Goal: Information Seeking & Learning: Find specific fact

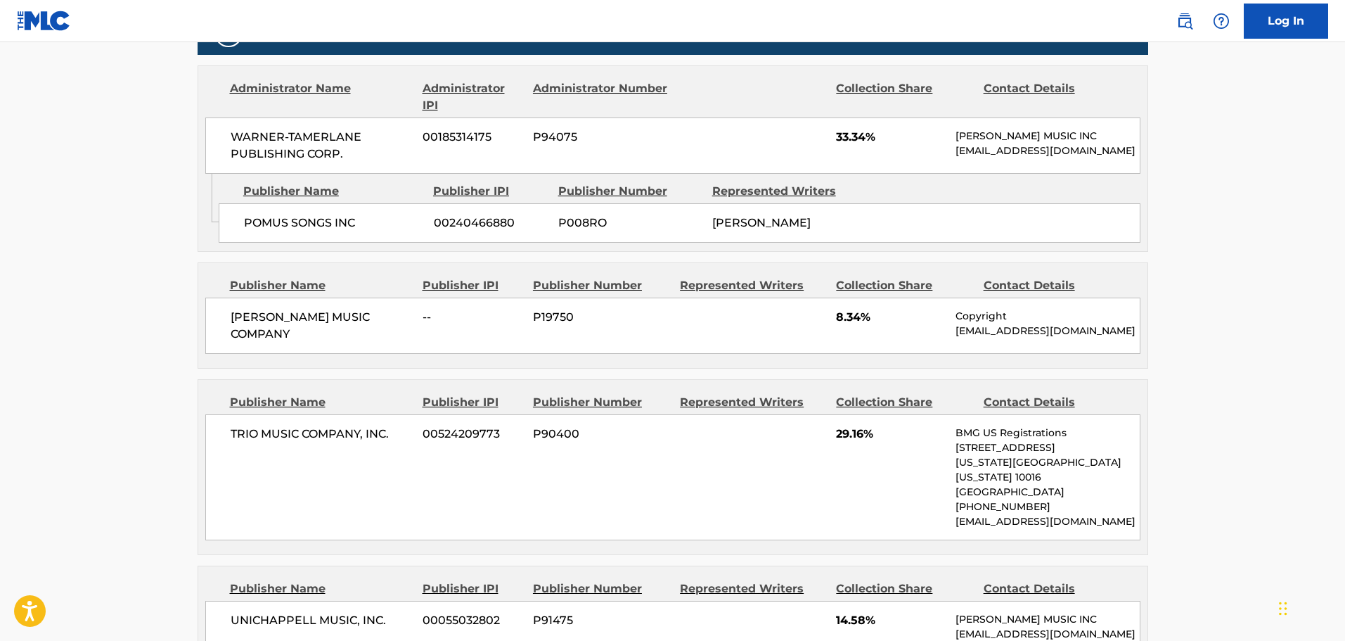
scroll to position [550, 0]
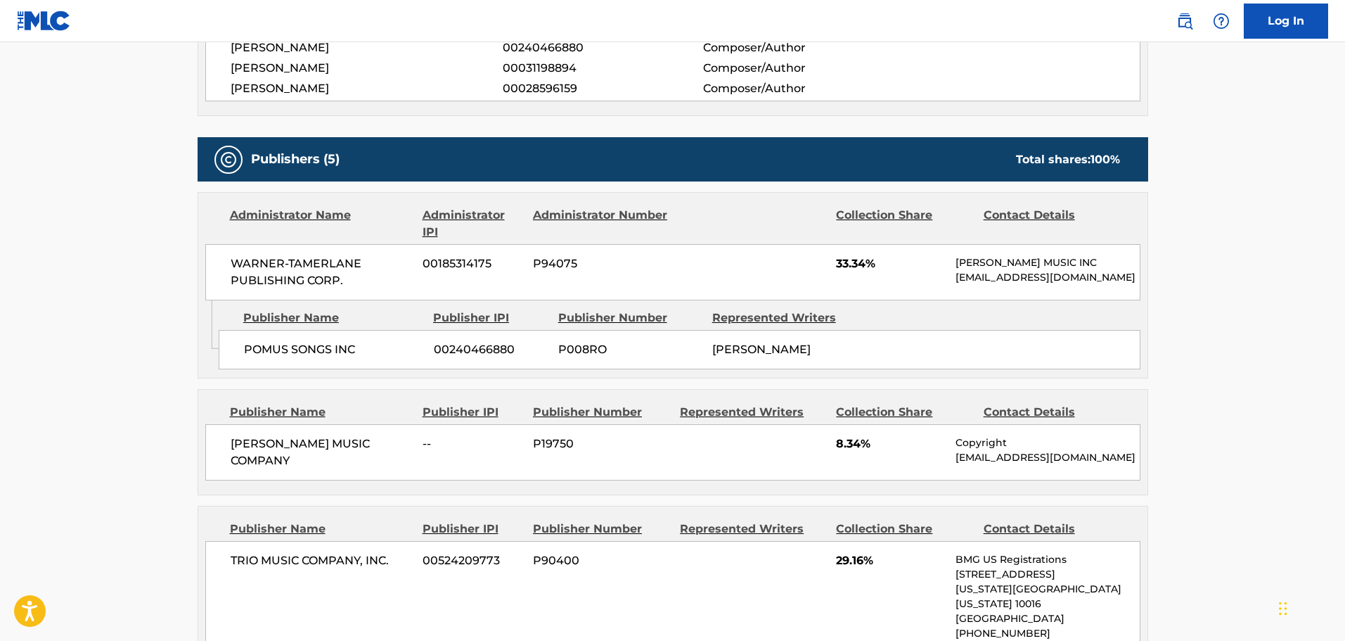
click at [1281, 26] on link "Log In" at bounding box center [1286, 21] width 84 height 35
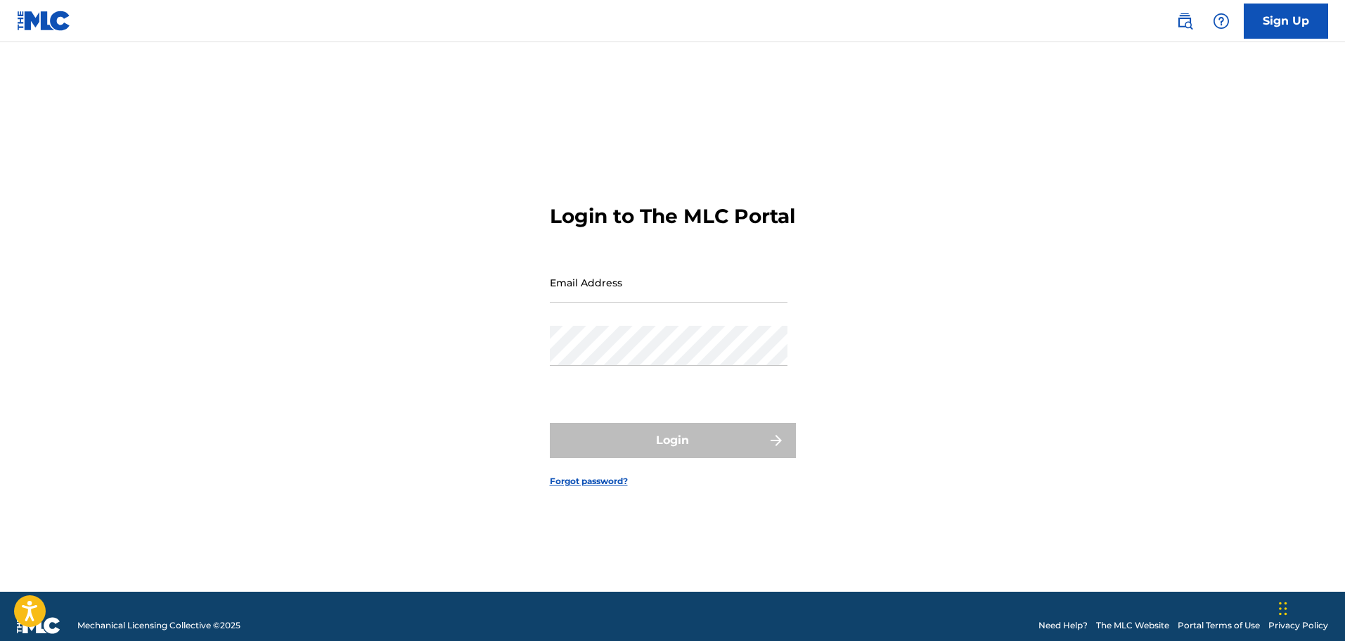
click at [643, 302] on input "Email Address" at bounding box center [669, 282] width 238 height 40
type input "[EMAIL_ADDRESS][DOMAIN_NAME]"
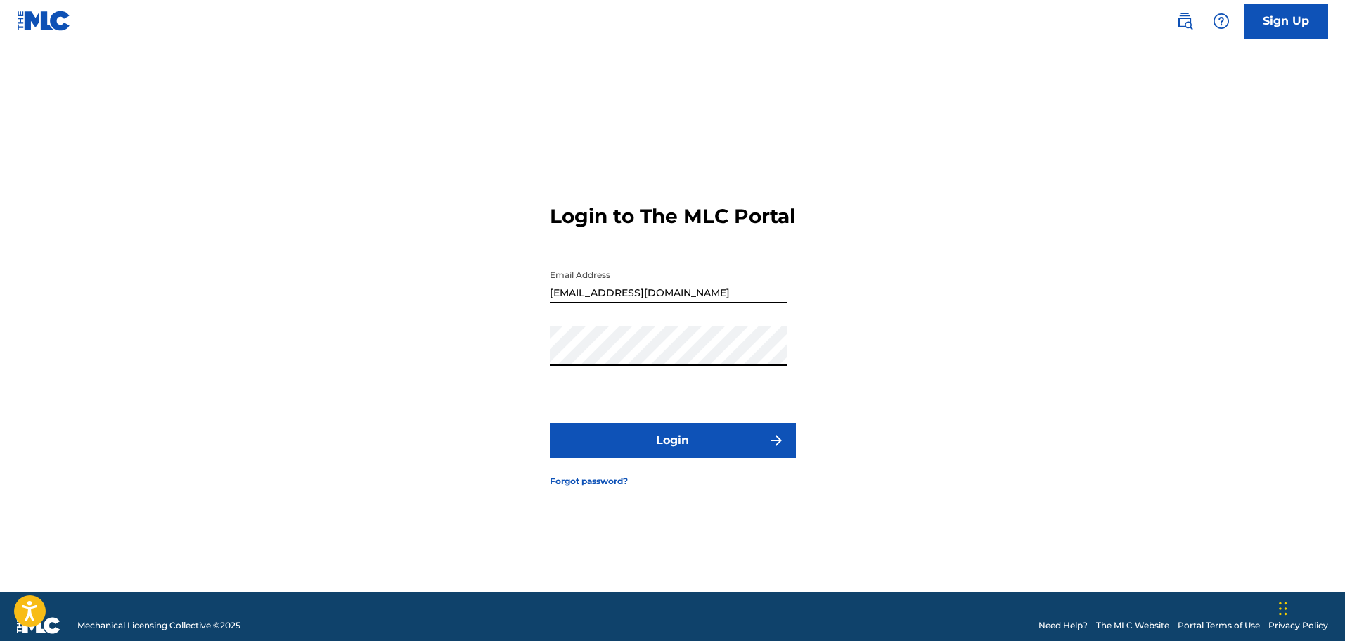
click at [672, 458] on button "Login" at bounding box center [673, 440] width 246 height 35
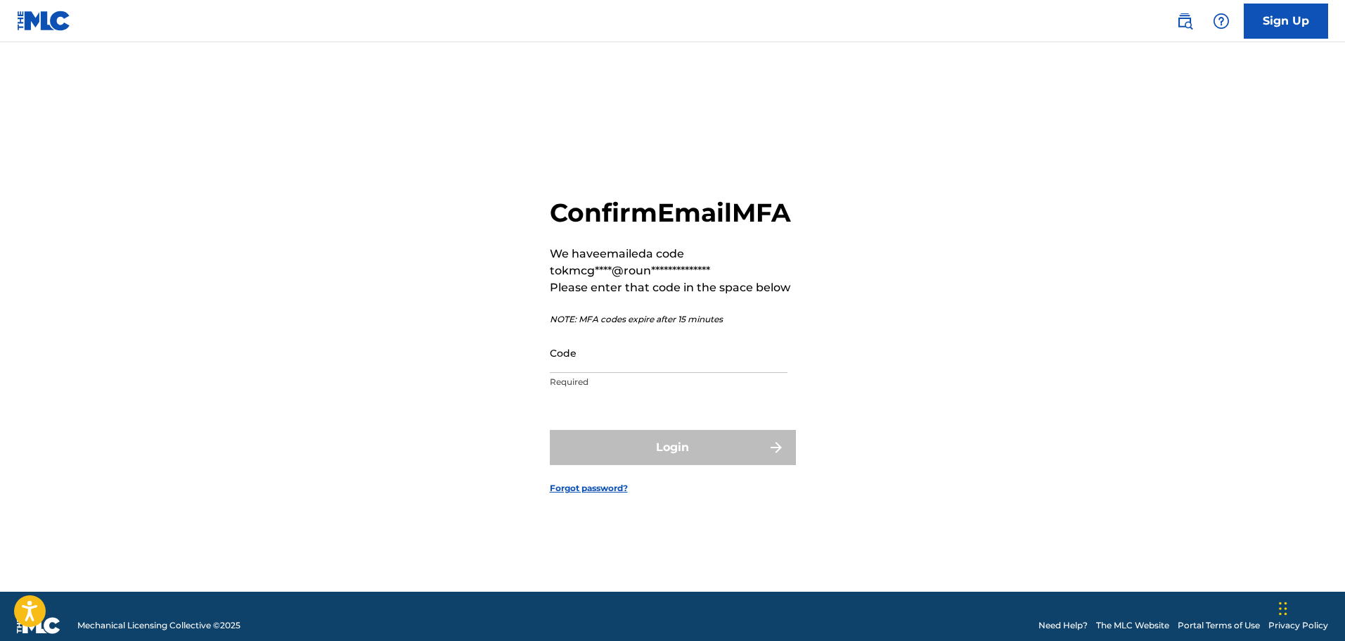
click at [582, 373] on input "Code" at bounding box center [669, 353] width 238 height 40
paste input "296476"
type input "296476"
click at [550, 430] on button "Login" at bounding box center [673, 447] width 246 height 35
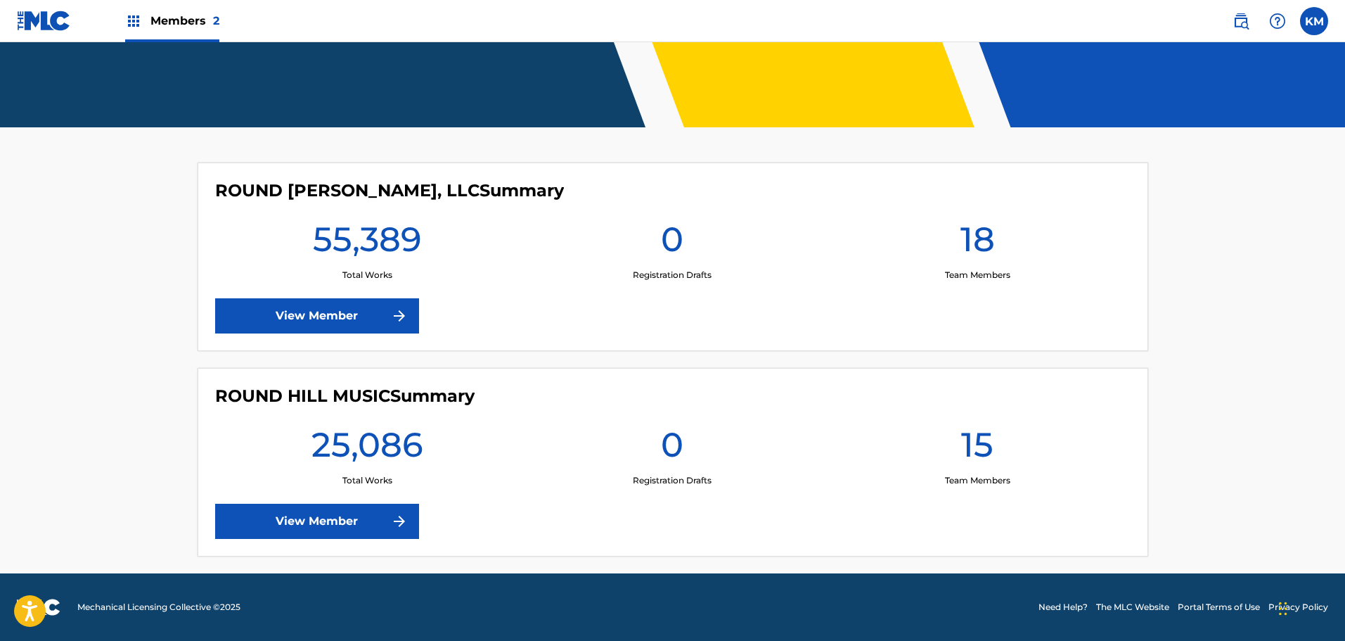
click at [310, 513] on link "View Member" at bounding box center [317, 520] width 204 height 35
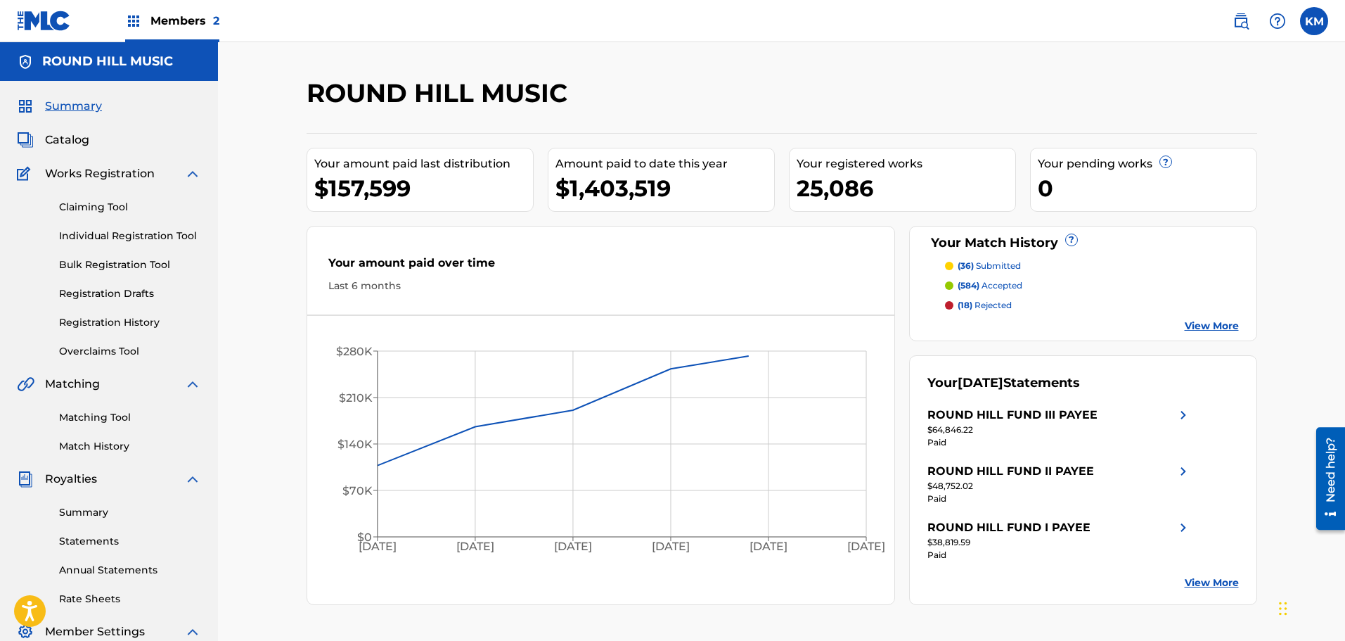
click at [75, 155] on div "Summary Catalog Works Registration Claiming Tool Individual Registration Tool B…" at bounding box center [109, 443] width 218 height 724
click at [71, 141] on span "Catalog" at bounding box center [67, 139] width 44 height 17
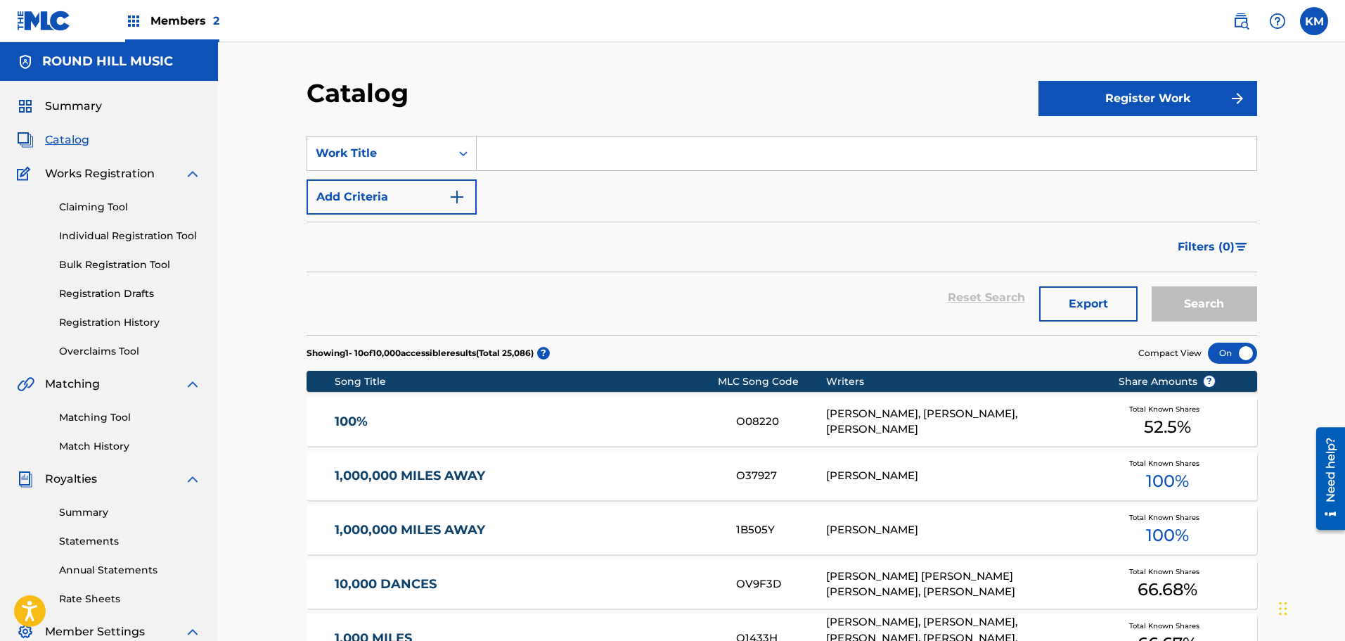
click at [71, 129] on div "Summary Catalog Works Registration Claiming Tool Individual Registration Tool B…" at bounding box center [109, 443] width 218 height 724
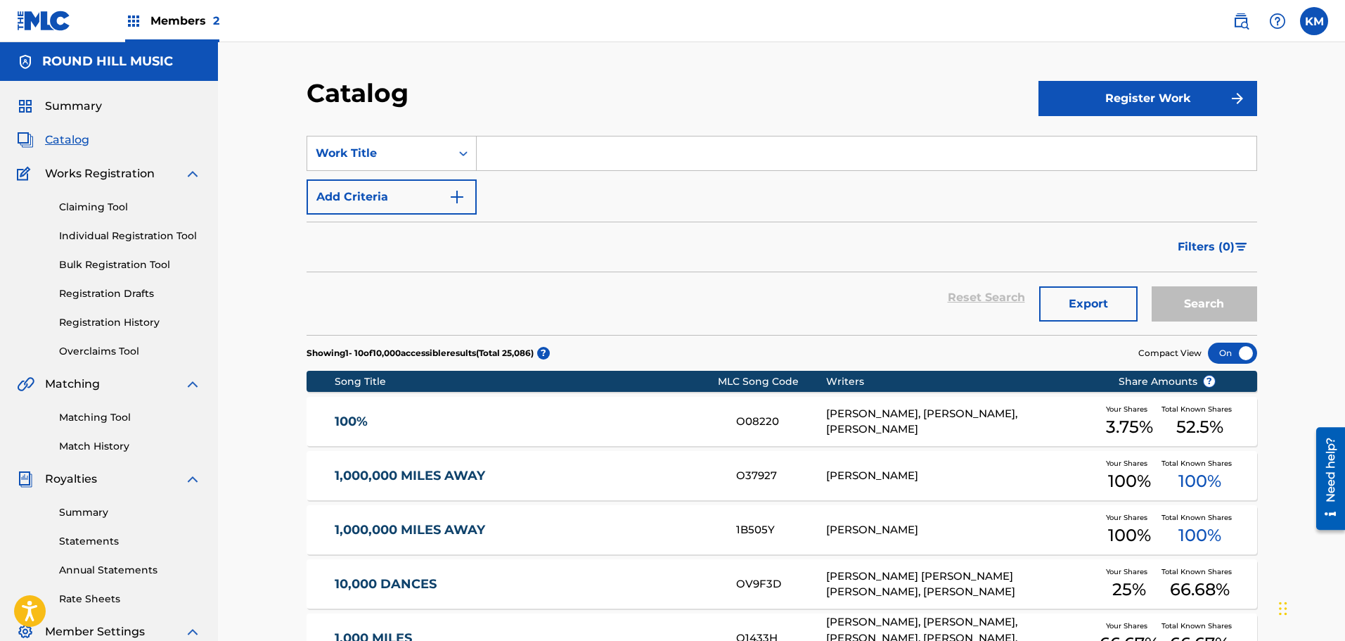
click at [60, 101] on span "Summary" at bounding box center [73, 106] width 57 height 17
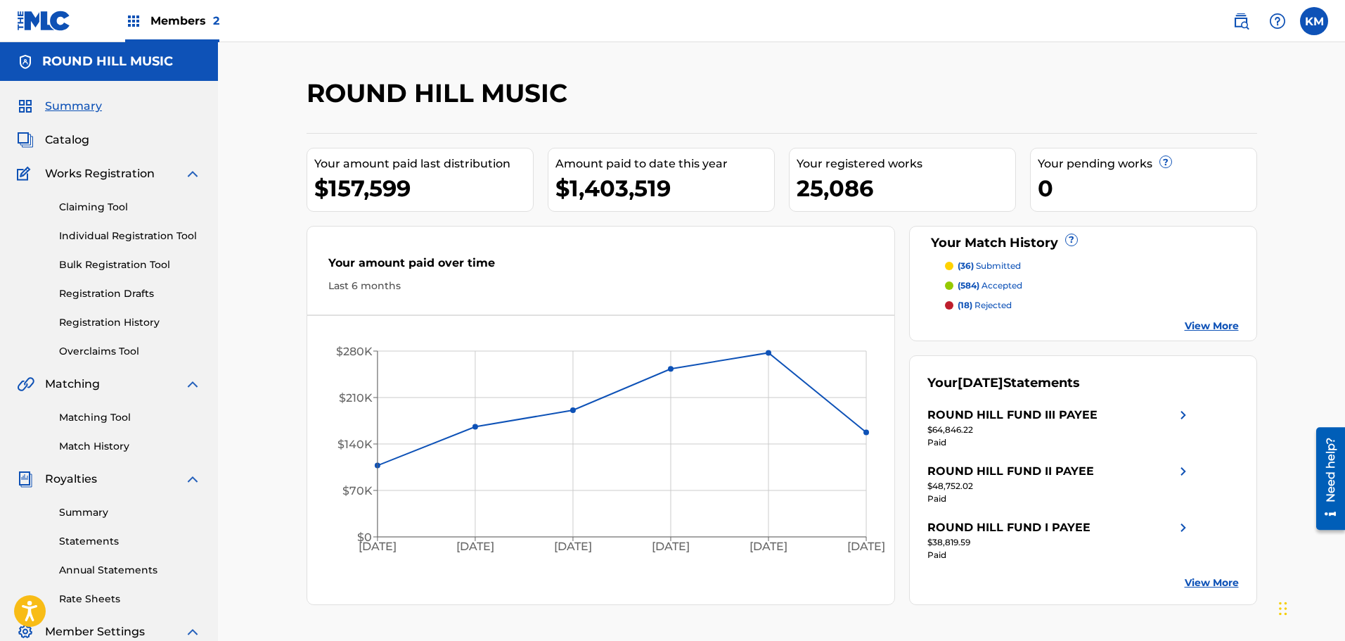
click at [1214, 327] on link "View More" at bounding box center [1212, 326] width 54 height 15
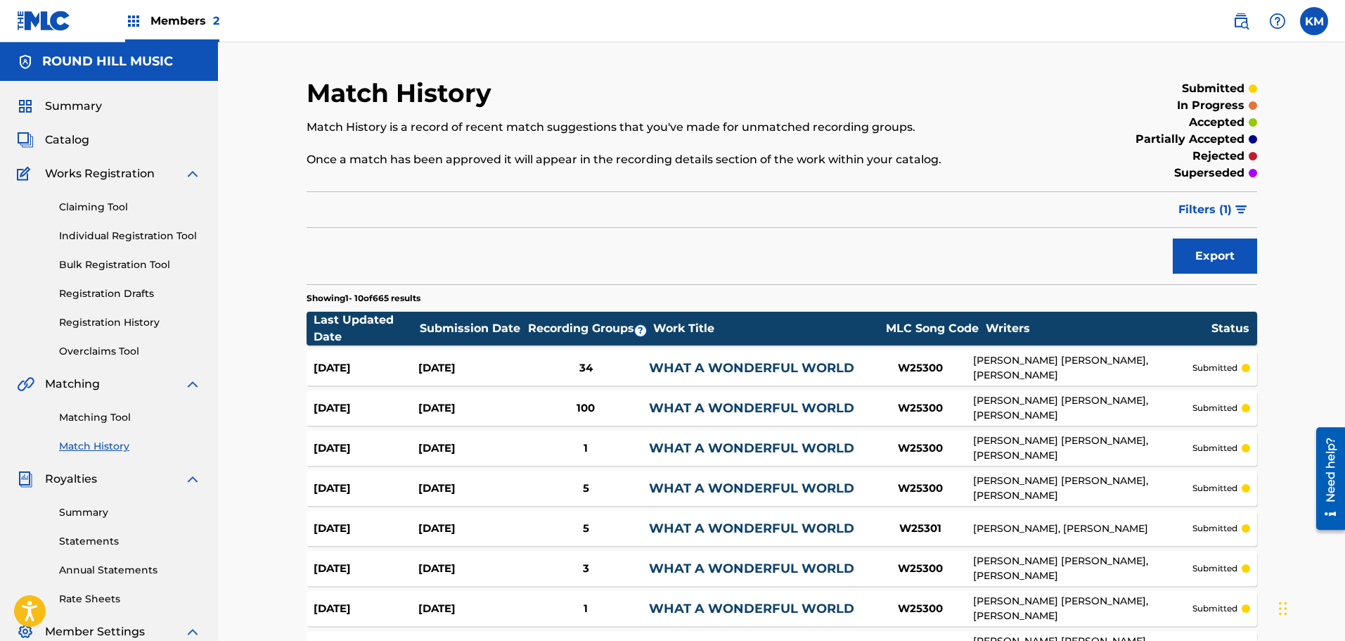
click at [53, 144] on span "Catalog" at bounding box center [67, 139] width 44 height 17
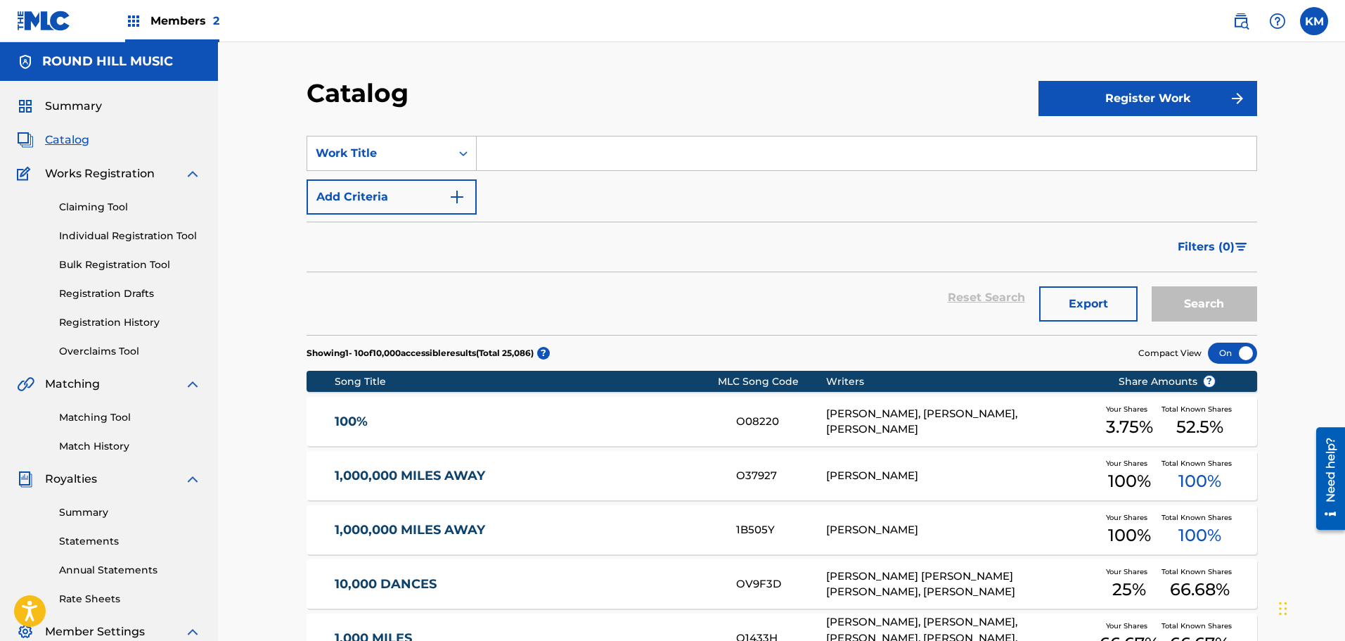
click at [87, 110] on span "Summary" at bounding box center [73, 106] width 57 height 17
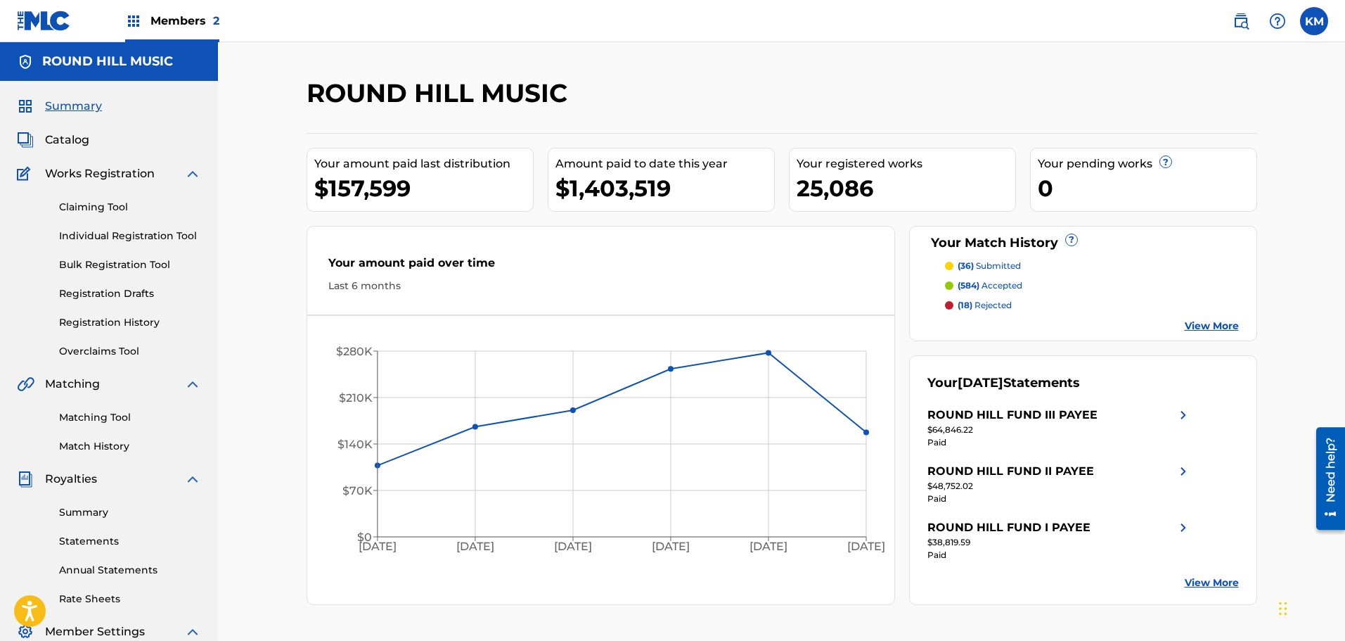
click at [111, 421] on link "Matching Tool" at bounding box center [130, 417] width 142 height 15
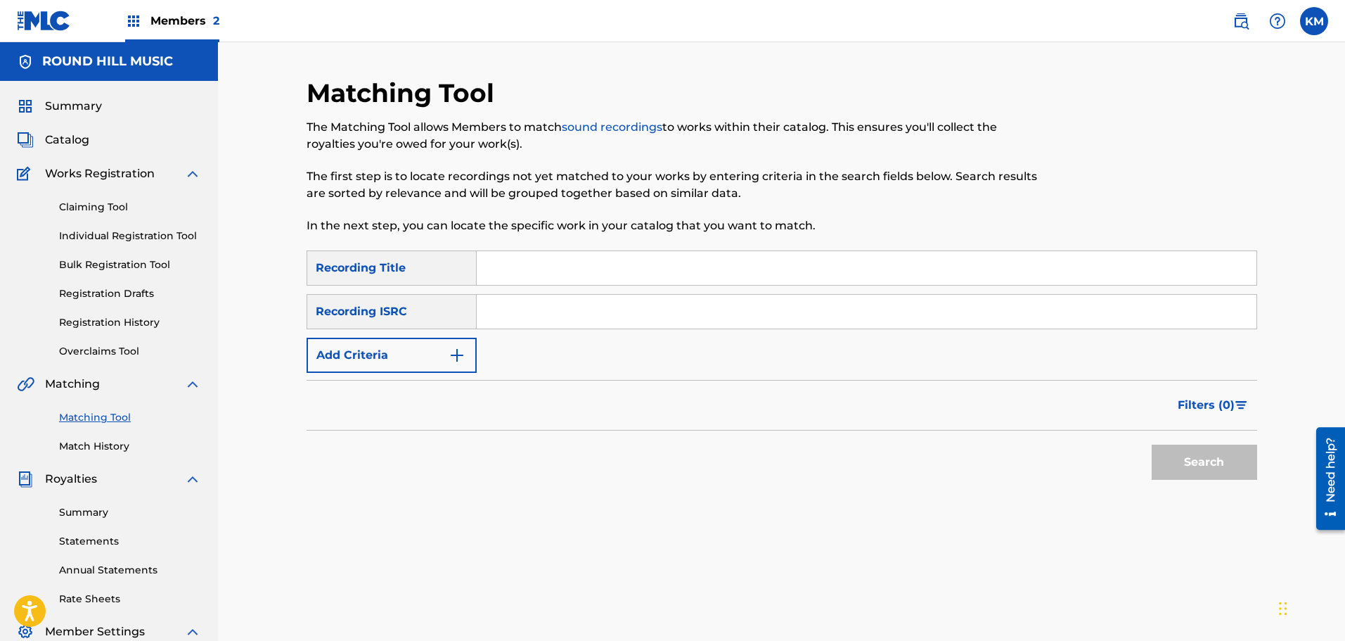
click at [529, 270] on input "Search Form" at bounding box center [867, 268] width 780 height 34
type input "iris"
click at [453, 347] on img "Search Form" at bounding box center [457, 355] width 17 height 17
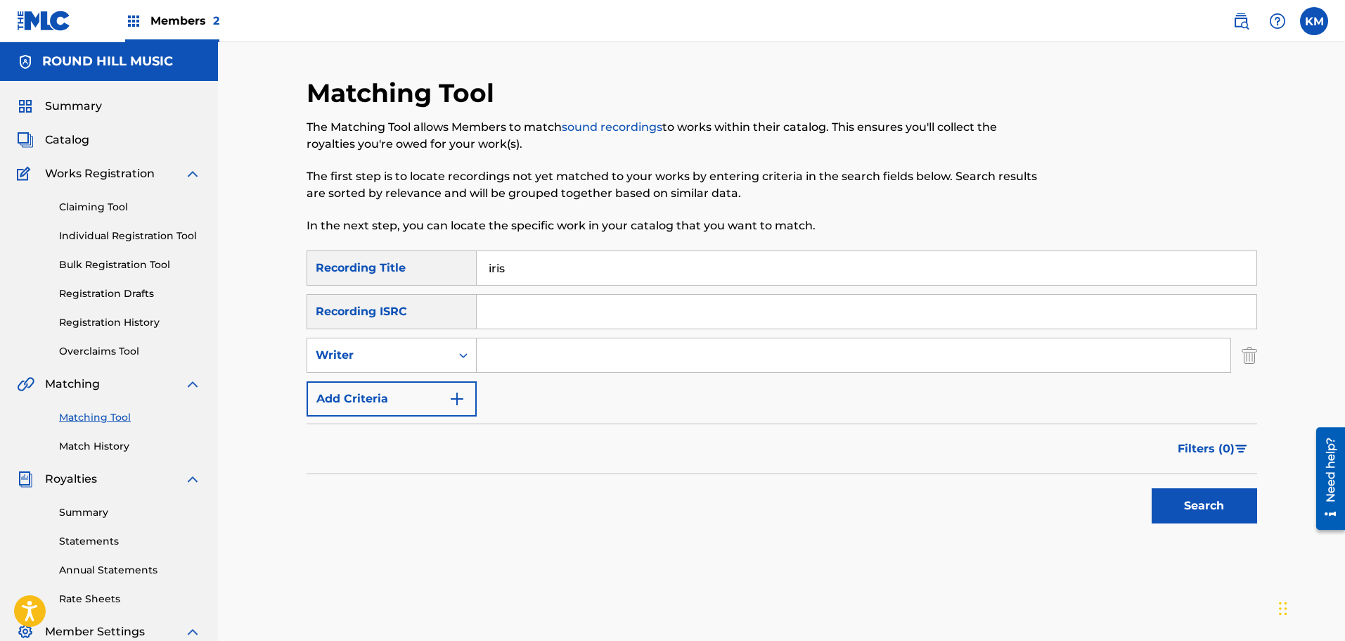
click at [510, 357] on input "Search Form" at bounding box center [854, 355] width 754 height 34
type input "z"
type input "rzeznik"
click at [1152, 488] on button "Search" at bounding box center [1204, 505] width 105 height 35
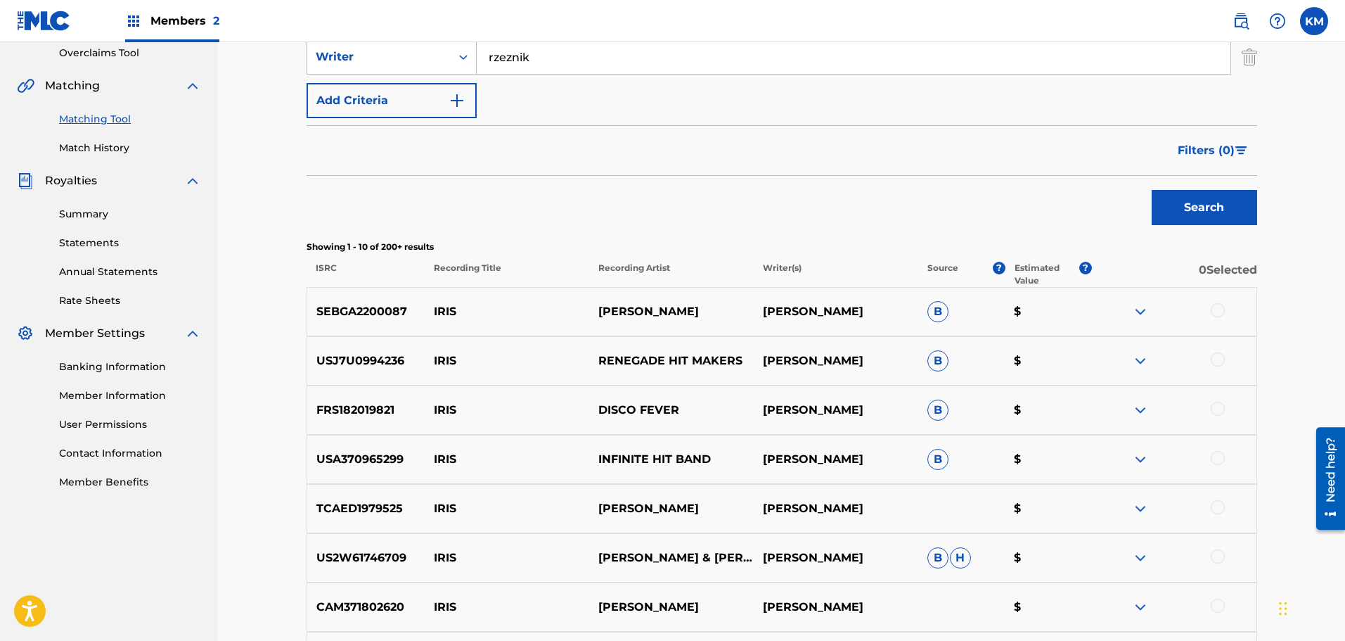
scroll to position [117, 0]
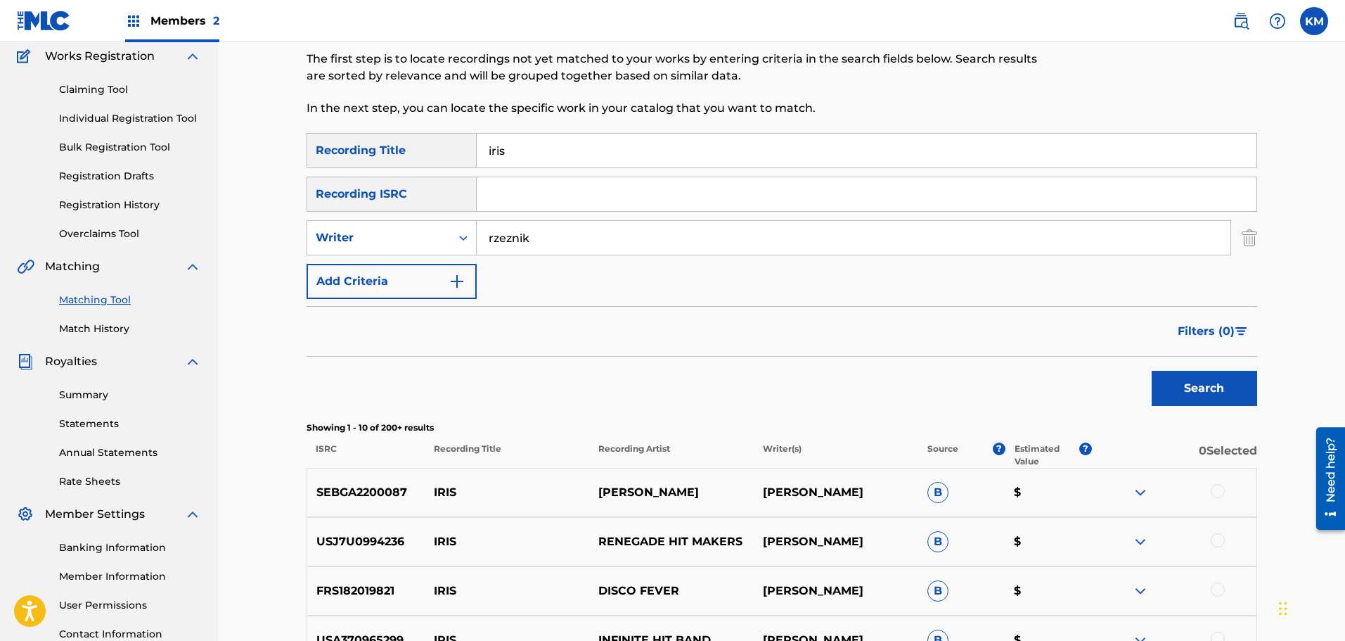
click at [1217, 327] on span "Filters ( 0 )" at bounding box center [1206, 331] width 57 height 17
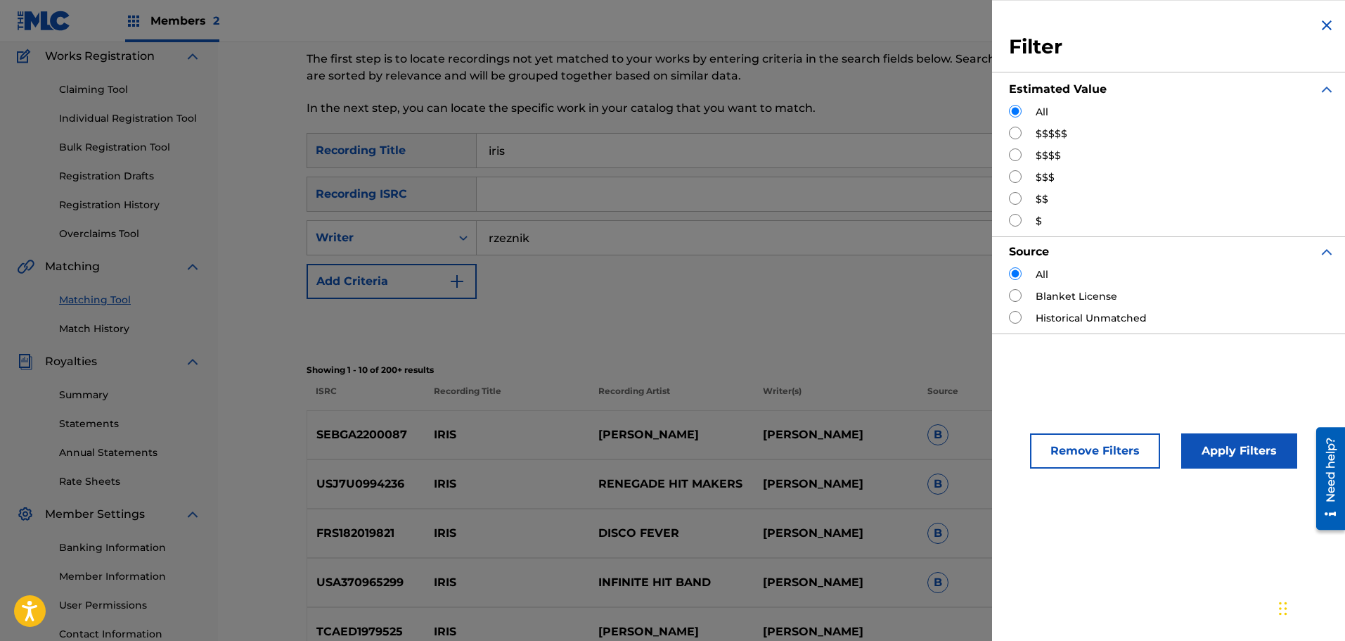
click at [1010, 136] on input "Search Form" at bounding box center [1015, 133] width 13 height 13
radio input "true"
click at [1202, 440] on button "Apply Filters" at bounding box center [1239, 450] width 116 height 35
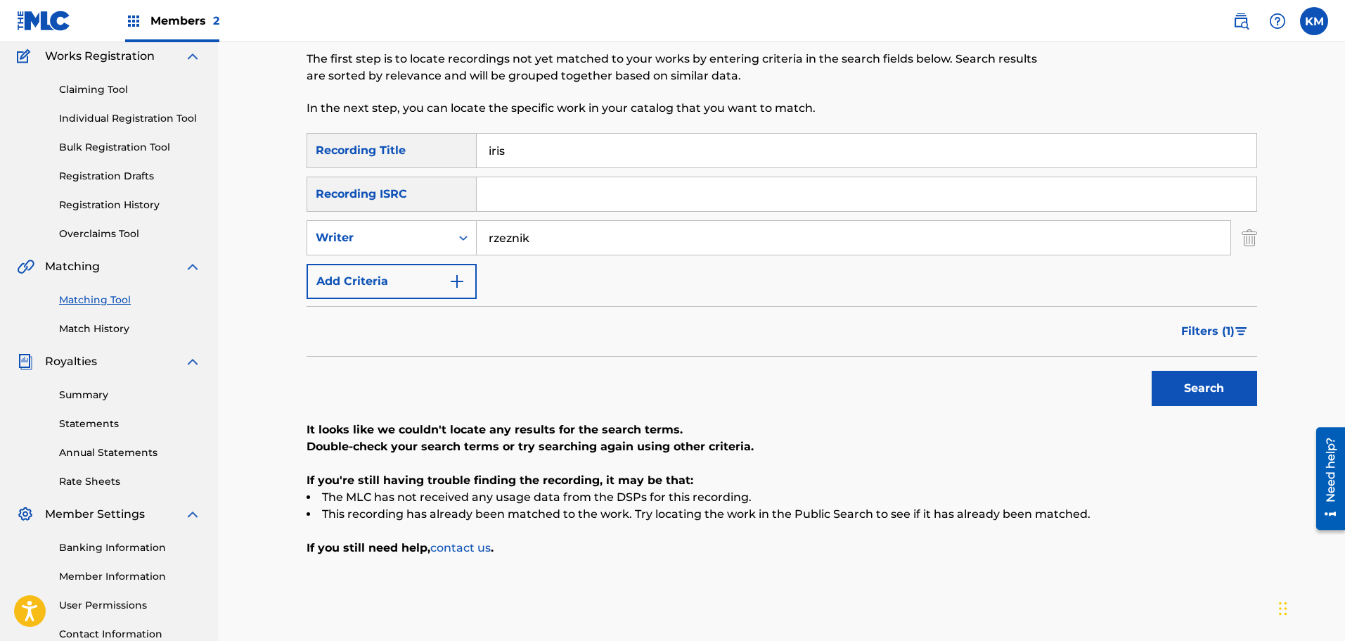
click at [1217, 328] on span "Filters ( 1 )" at bounding box center [1207, 331] width 53 height 17
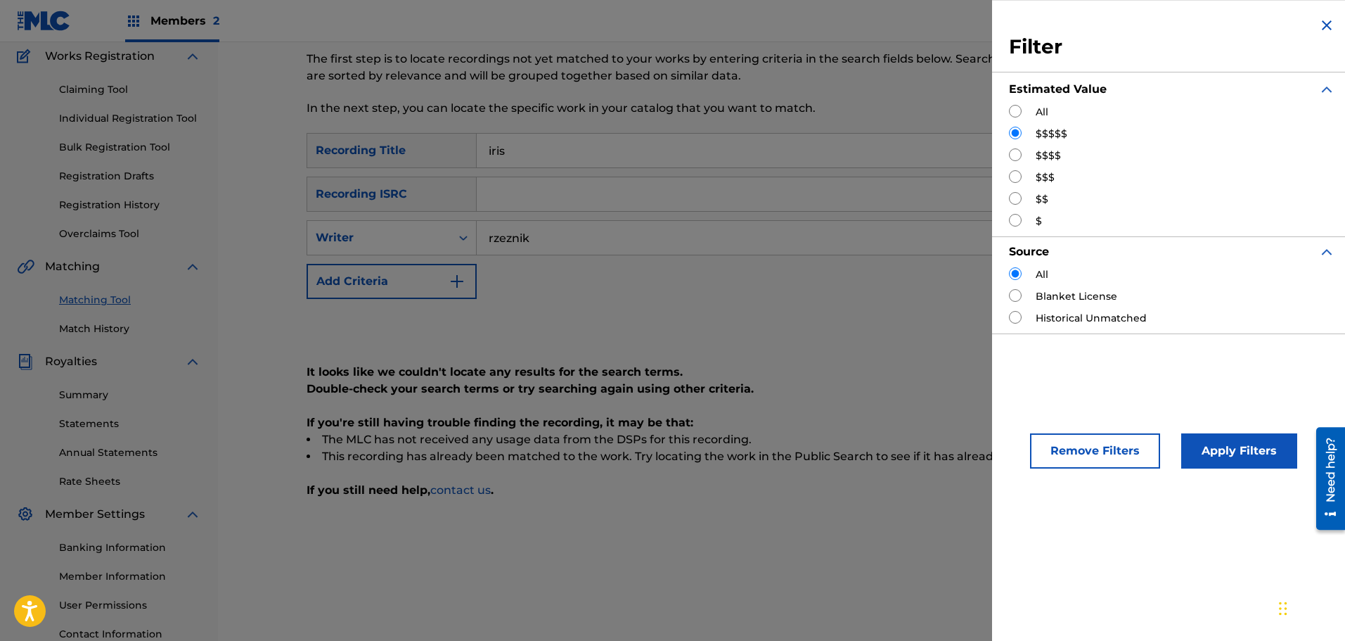
click at [1016, 132] on input "Search Form" at bounding box center [1015, 133] width 13 height 13
click at [1019, 161] on div "$$$$" at bounding box center [1172, 155] width 326 height 15
click at [1013, 149] on input "Search Form" at bounding box center [1015, 154] width 13 height 13
radio input "true"
click at [1235, 442] on button "Apply Filters" at bounding box center [1239, 450] width 116 height 35
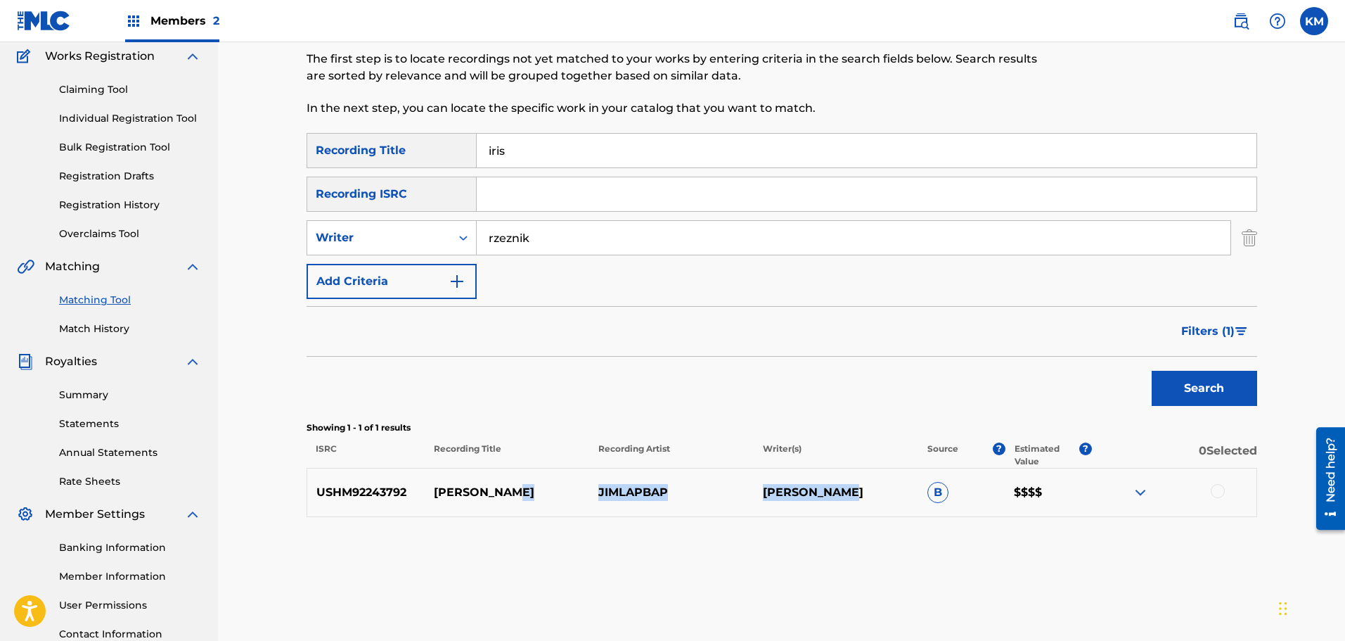
drag, startPoint x: 525, startPoint y: 487, endPoint x: 858, endPoint y: 499, distance: 332.8
click at [859, 499] on div "USHM92243792 [PERSON_NAME] JIMLAPBAP [PERSON_NAME] B $$$$" at bounding box center [782, 492] width 951 height 49
click at [605, 548] on div "Matching Tool The Matching Tool allows Members to match sound recordings to wor…" at bounding box center [782, 323] width 951 height 727
click at [1220, 489] on div at bounding box center [1218, 491] width 14 height 14
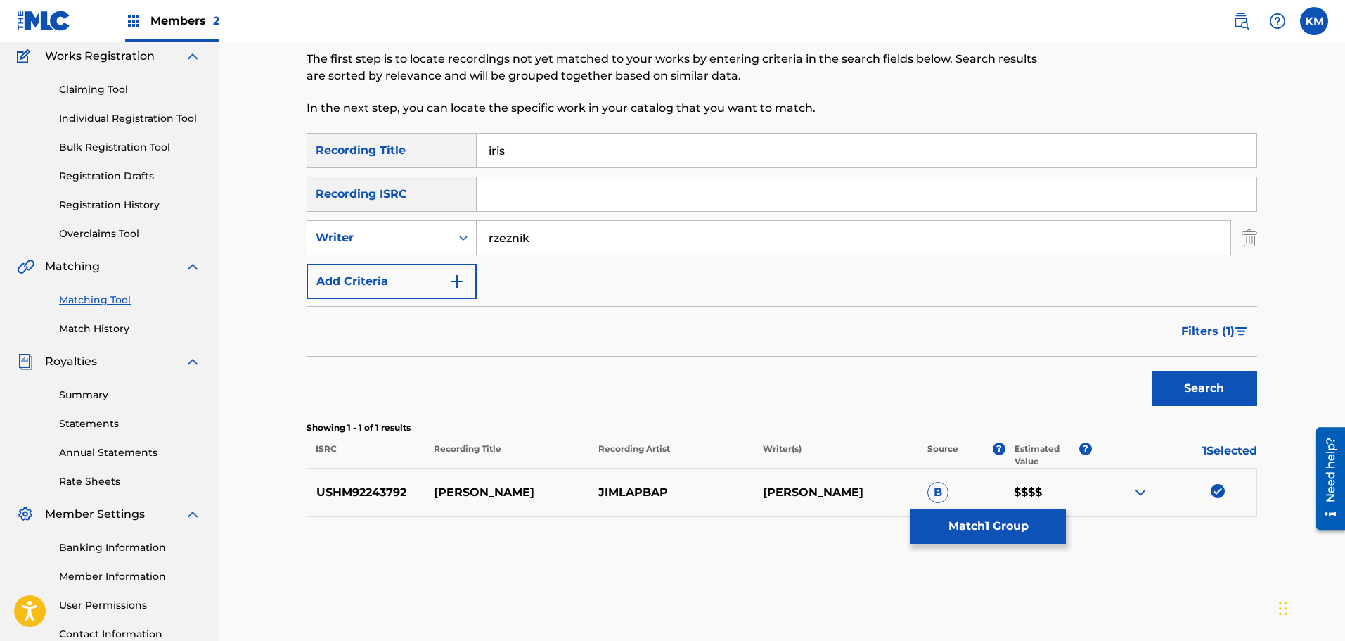
scroll to position [188, 0]
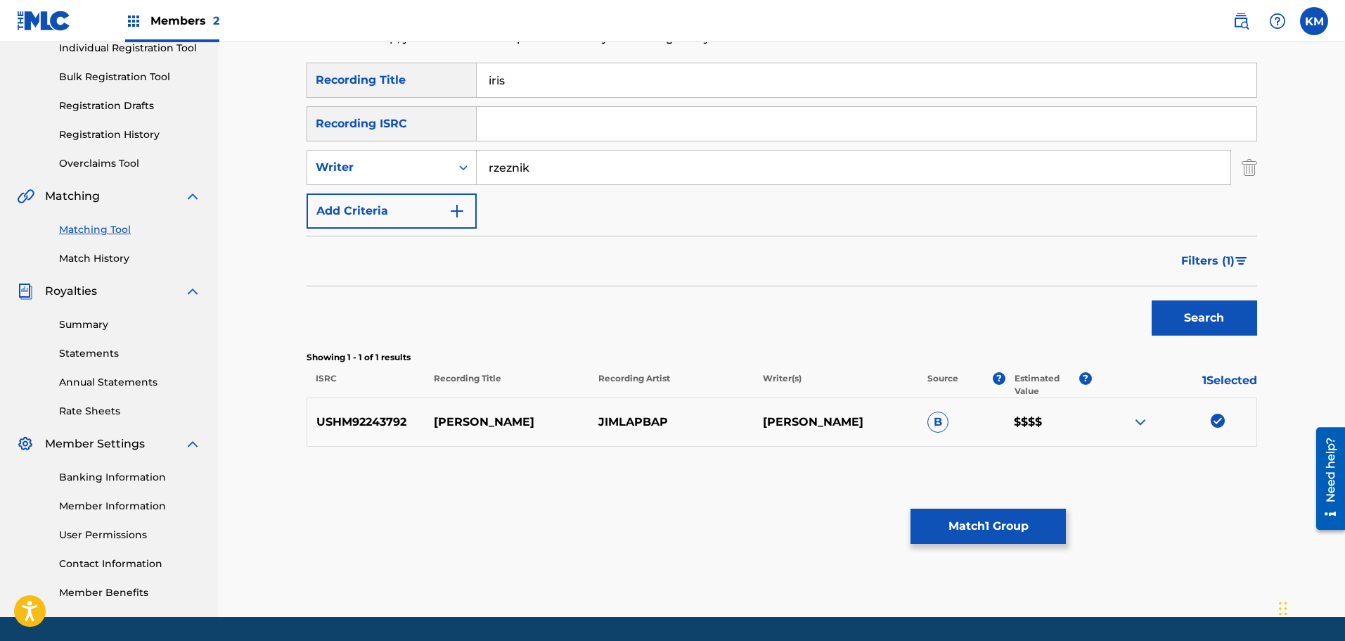
click at [987, 522] on button "Match 1 Group" at bounding box center [988, 525] width 155 height 35
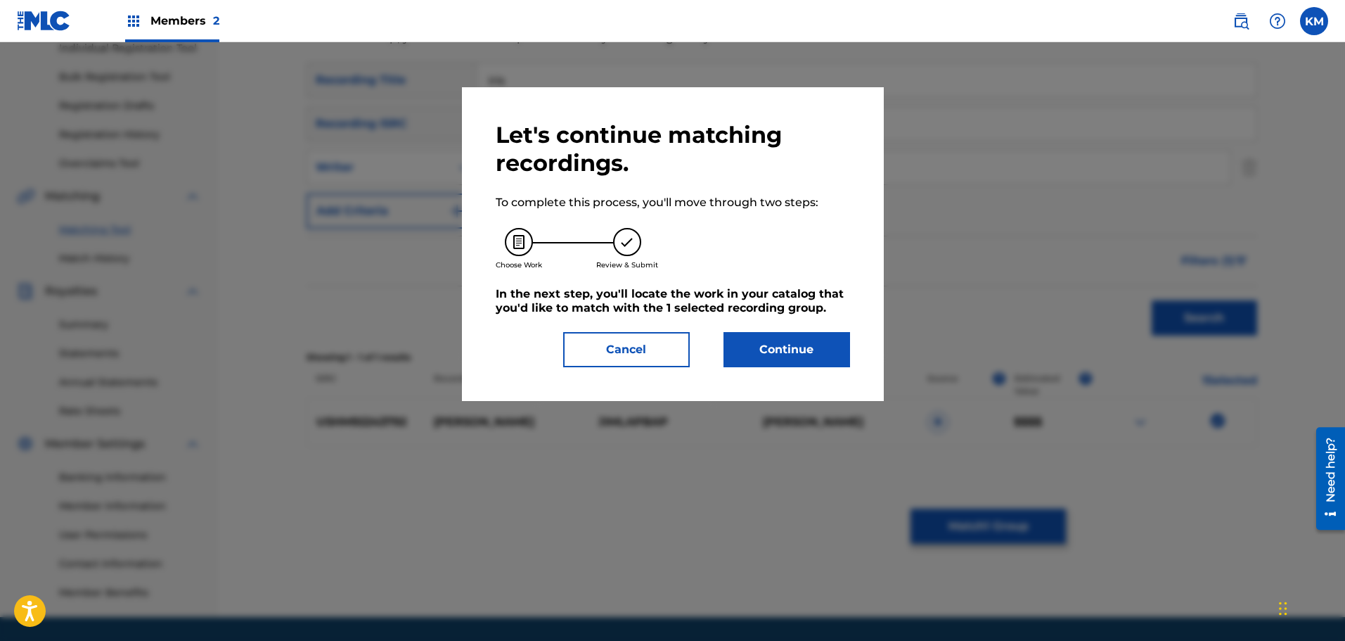
click at [783, 333] on button "Continue" at bounding box center [787, 349] width 127 height 35
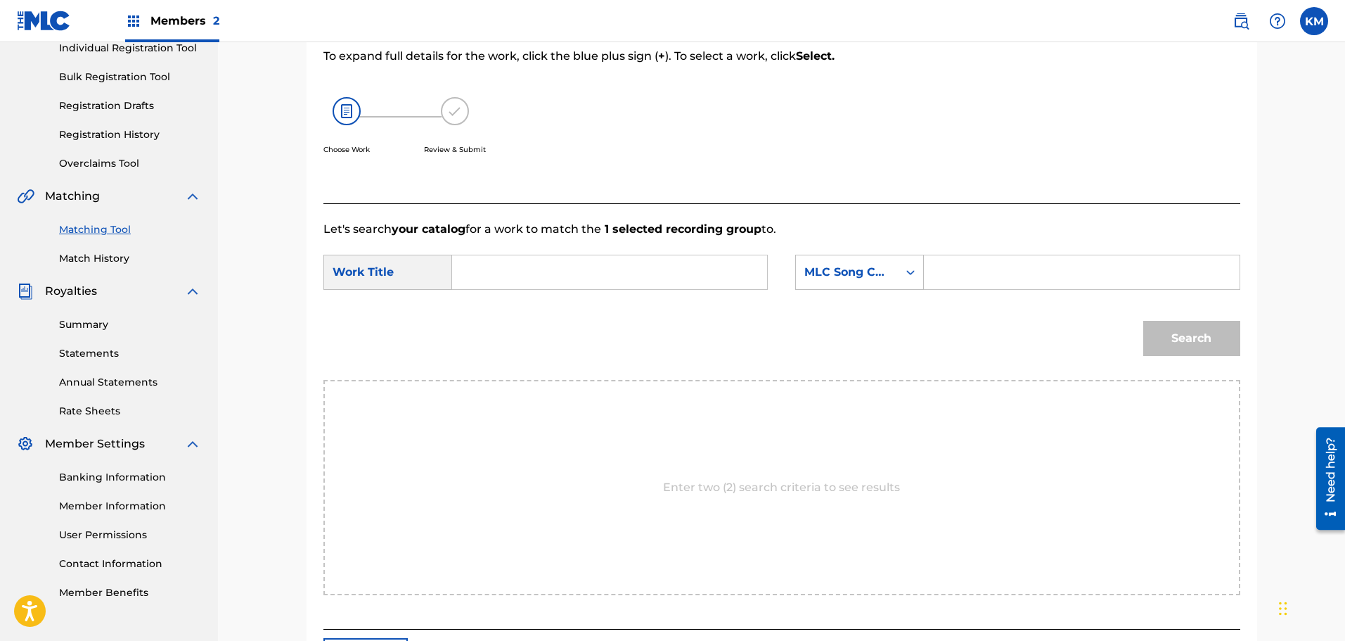
click at [606, 278] on input "Search Form" at bounding box center [609, 272] width 291 height 34
type input "iris"
click at [532, 296] on div "iris" at bounding box center [503, 303] width 79 height 25
click at [882, 277] on div "MLC Song Code" at bounding box center [846, 272] width 85 height 17
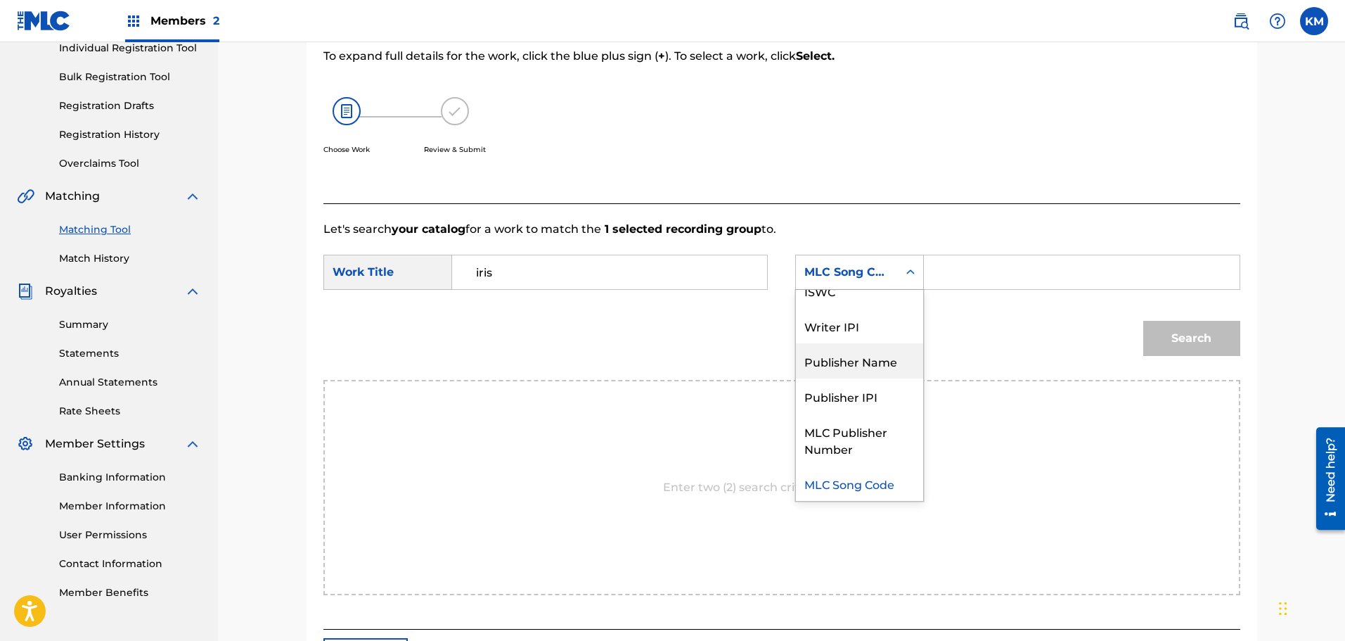
scroll to position [0, 0]
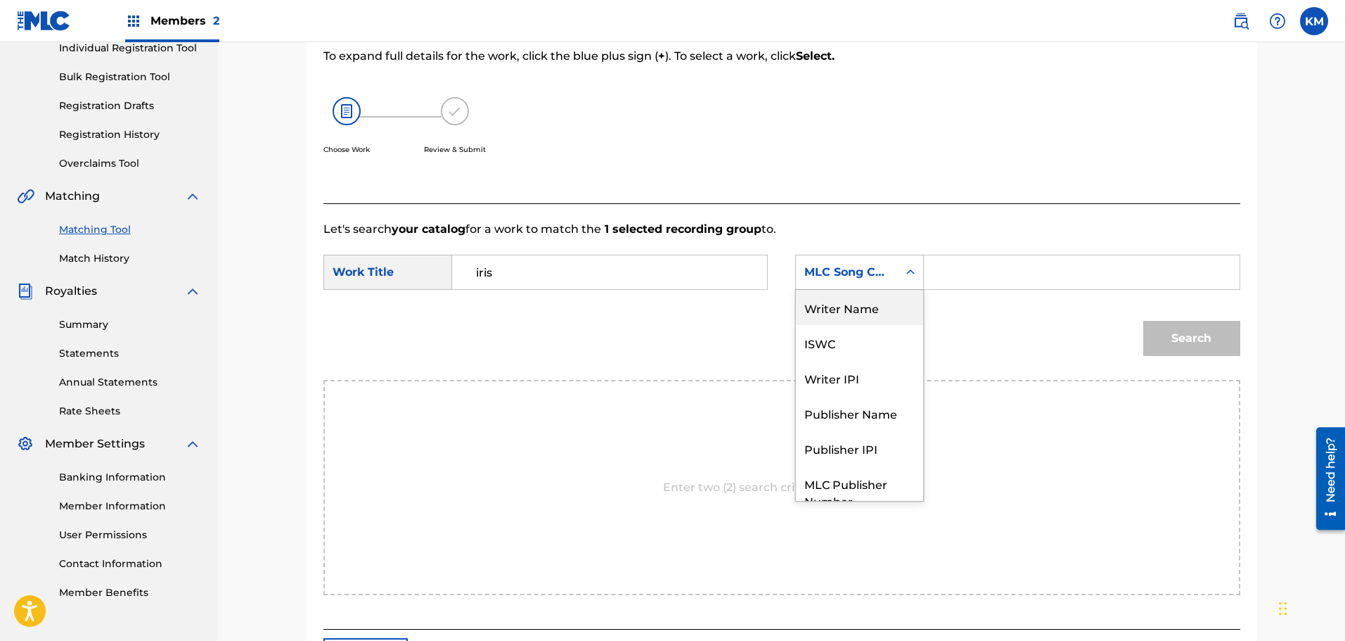
click at [859, 312] on div "Writer Name" at bounding box center [859, 307] width 127 height 35
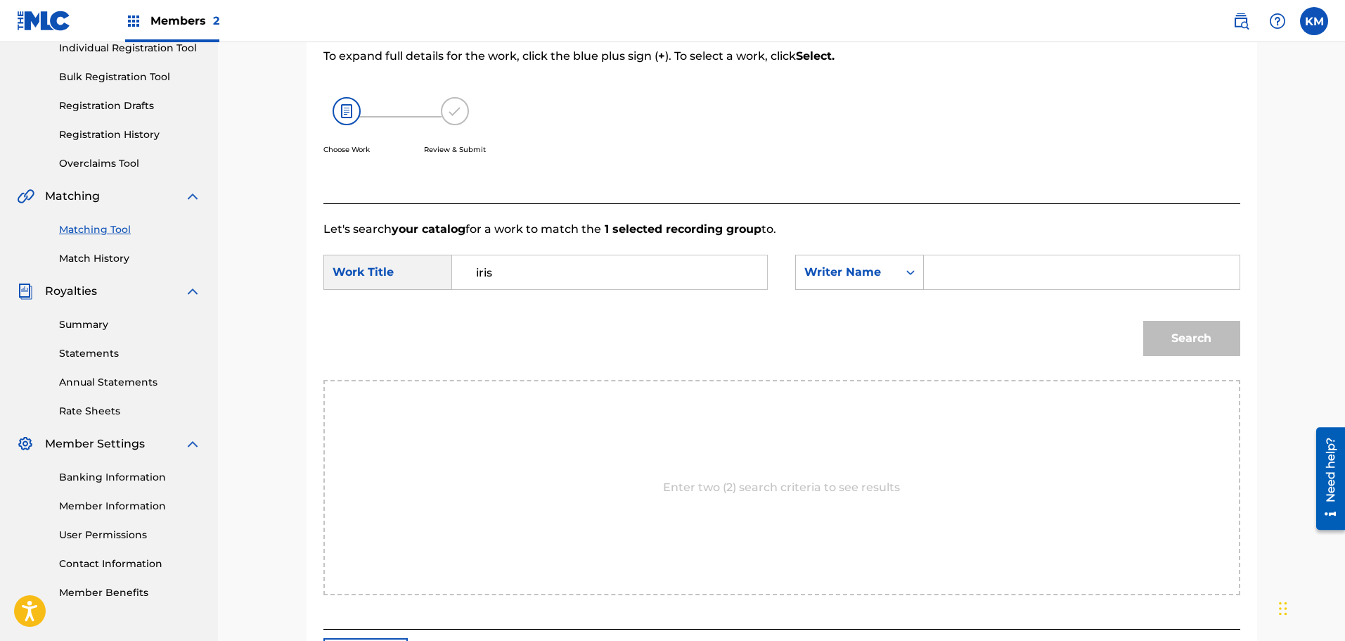
click at [944, 285] on input "Search Form" at bounding box center [1081, 272] width 291 height 34
type input "rzeznik"
click at [1143, 321] on button "Search" at bounding box center [1191, 338] width 97 height 35
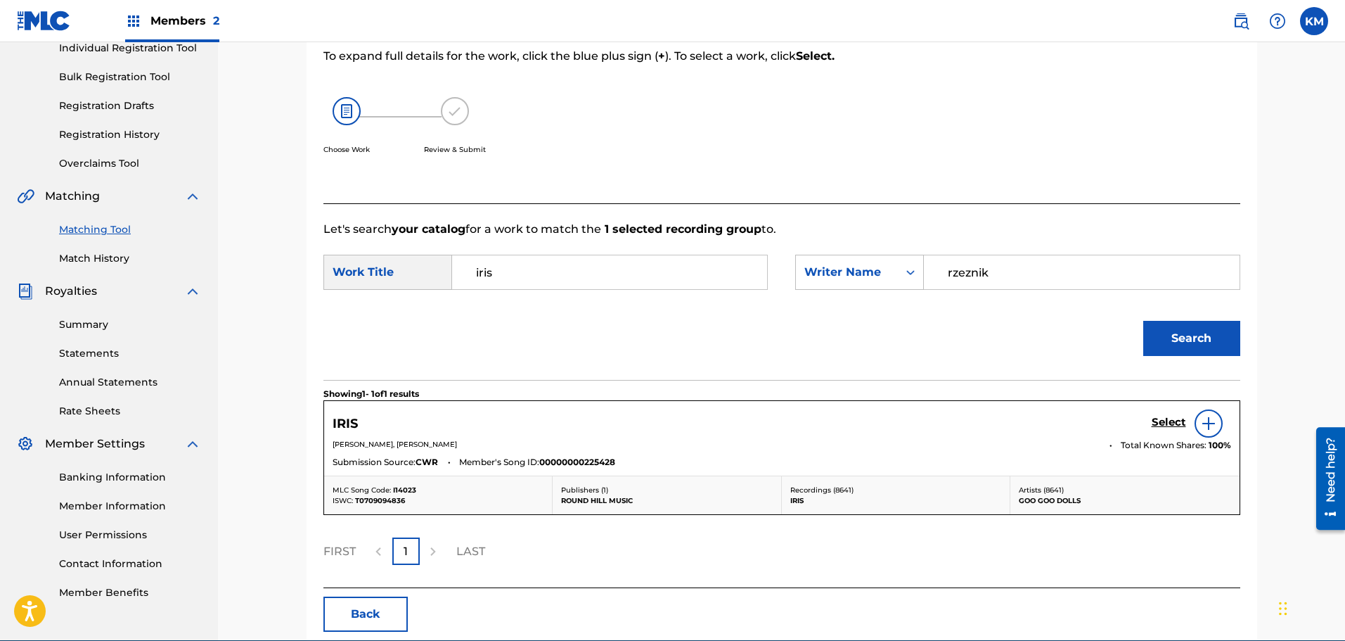
click at [1150, 418] on div "IRIS Select" at bounding box center [782, 423] width 899 height 28
click at [1165, 418] on h5 "Select" at bounding box center [1169, 422] width 34 height 13
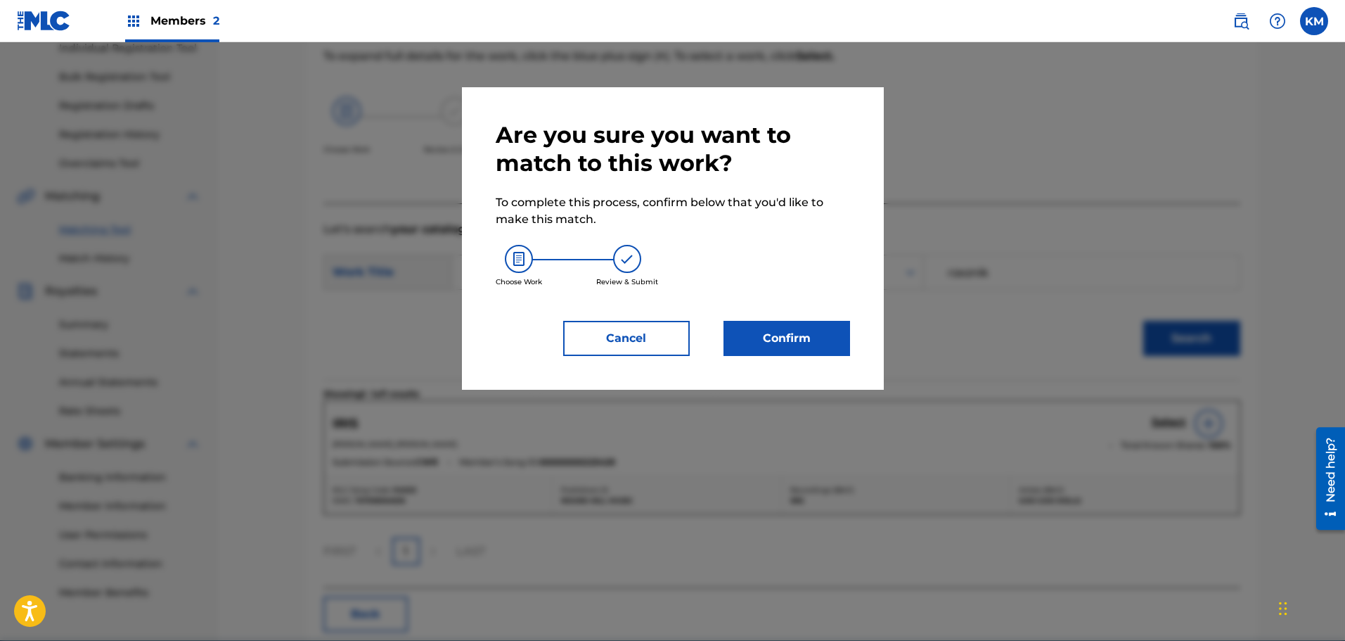
click at [790, 337] on button "Confirm" at bounding box center [787, 338] width 127 height 35
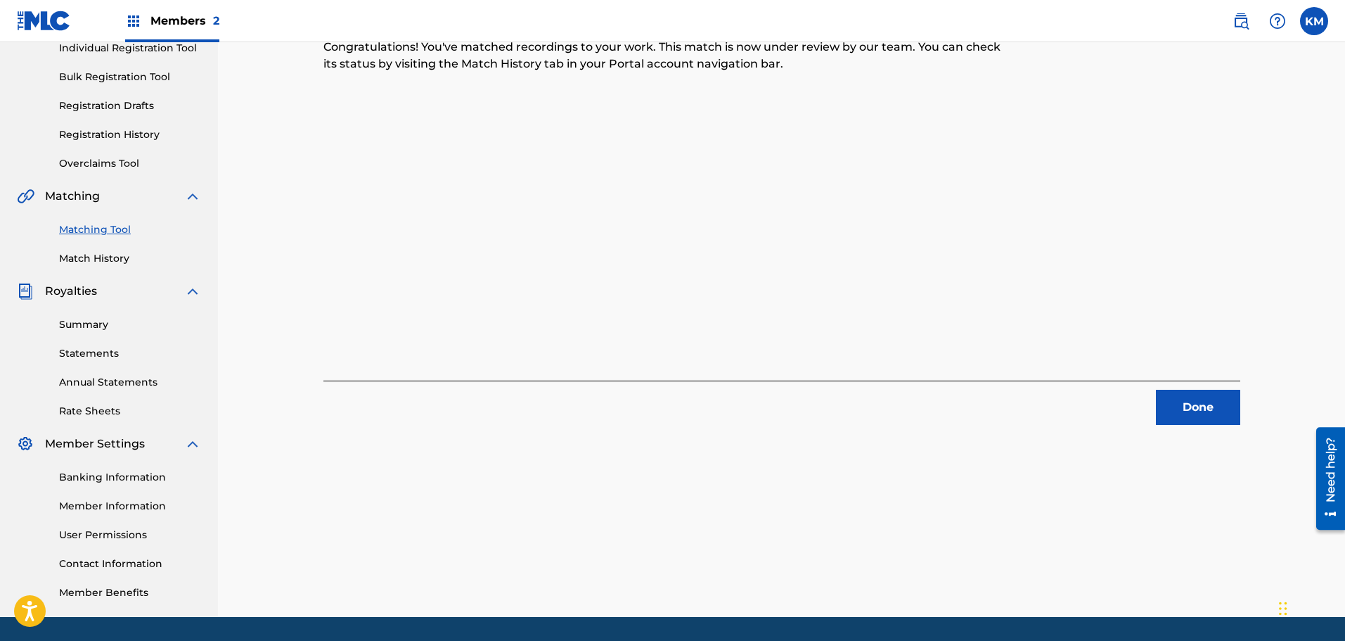
click at [1209, 414] on button "Done" at bounding box center [1198, 407] width 84 height 35
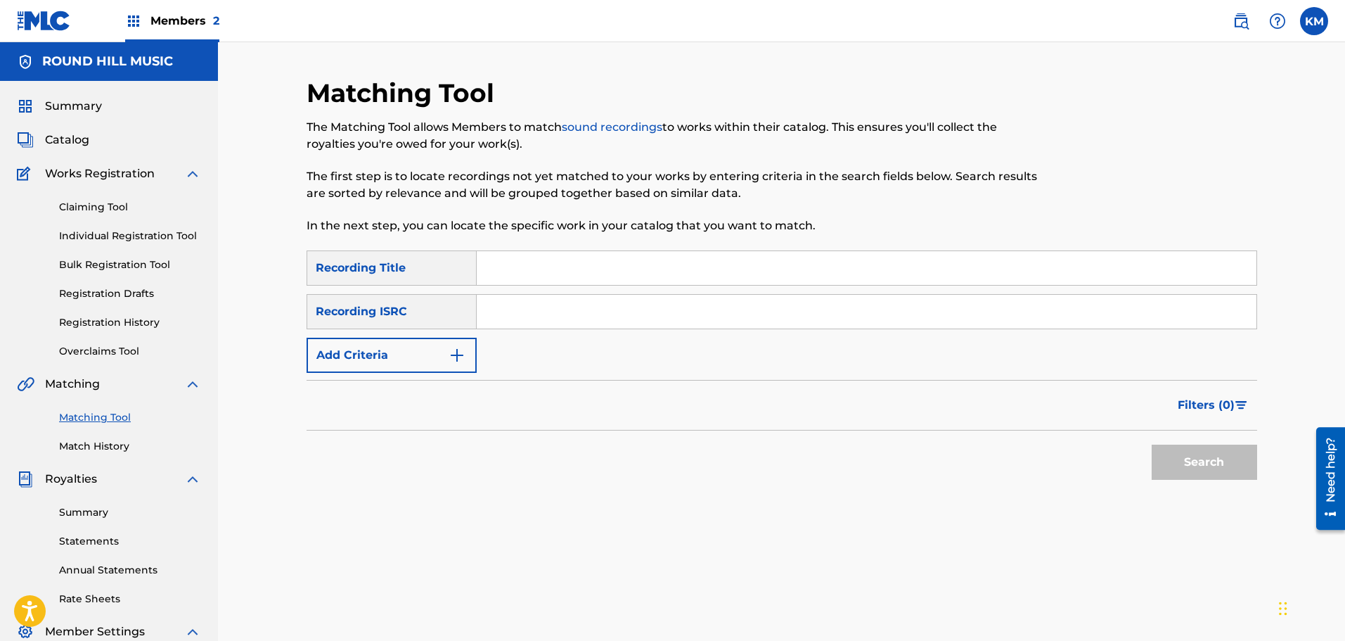
click at [50, 129] on div "Summary Catalog Works Registration Claiming Tool Individual Registration Tool B…" at bounding box center [109, 443] width 218 height 724
click at [70, 145] on span "Catalog" at bounding box center [67, 139] width 44 height 17
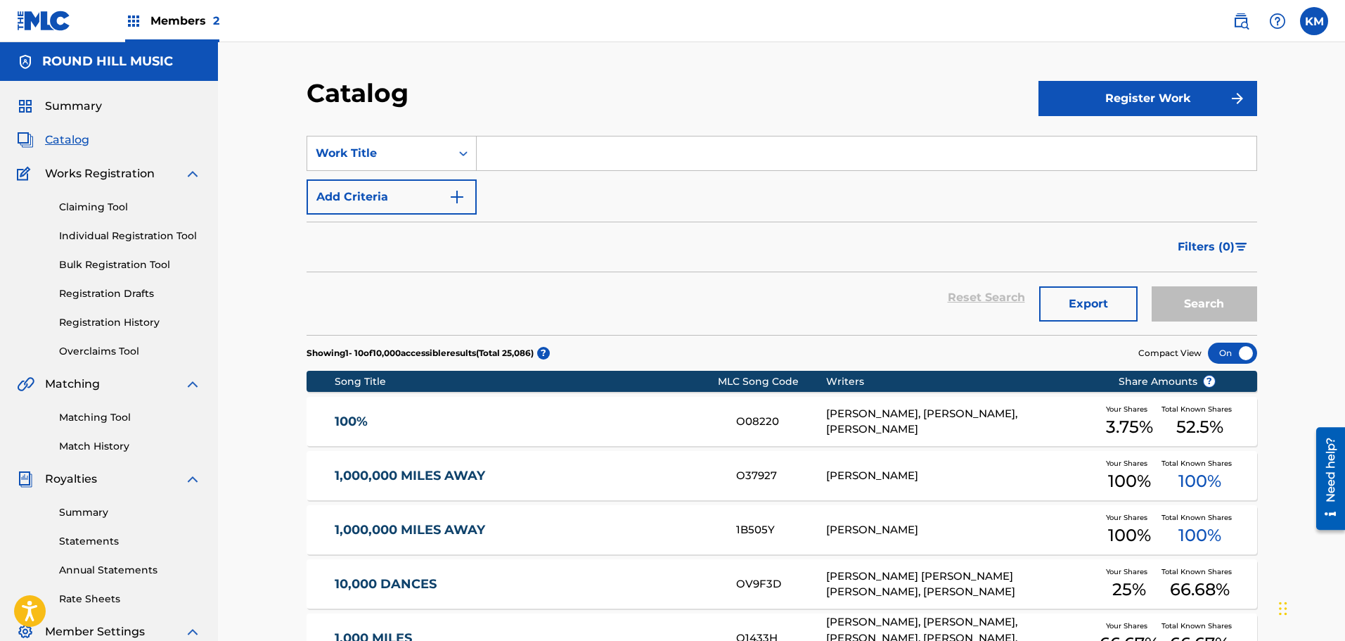
click at [165, 27] on span "Members 2" at bounding box center [184, 21] width 69 height 16
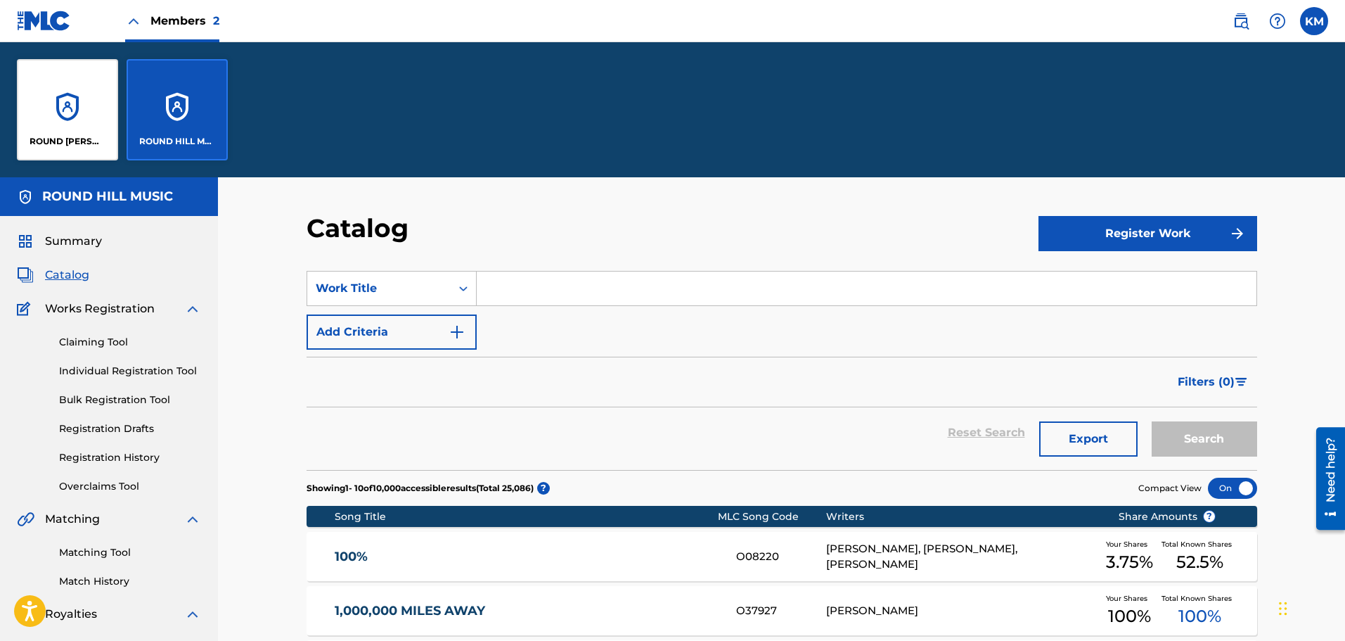
click at [0, 103] on div "ROUND [PERSON_NAME], LLC ROUND HILL MUSIC" at bounding box center [122, 109] width 245 height 135
click at [50, 102] on div "ROUND [PERSON_NAME], LLC" at bounding box center [67, 109] width 101 height 101
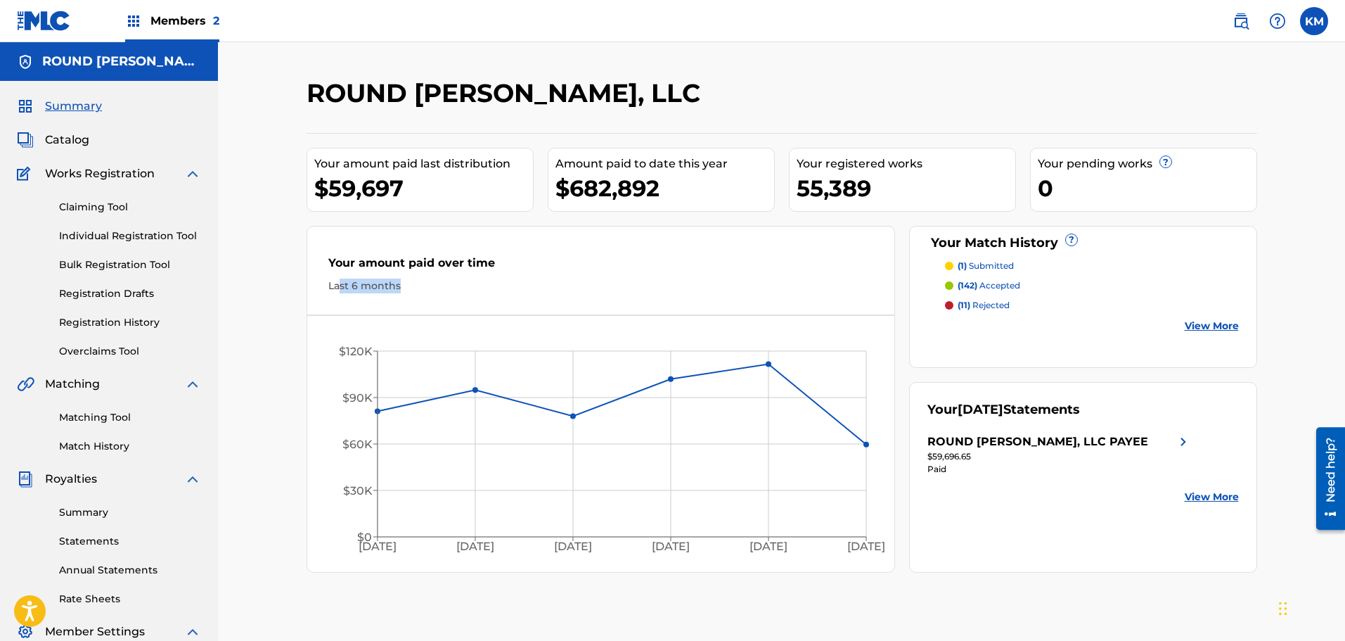
drag, startPoint x: 340, startPoint y: 283, endPoint x: 511, endPoint y: 294, distance: 170.5
click at [503, 294] on div "Your amount paid over time Last 6 months" at bounding box center [601, 273] width 588 height 81
click at [693, 274] on div "Your amount paid over time" at bounding box center [601, 267] width 546 height 24
click at [69, 141] on span "Catalog" at bounding box center [67, 139] width 44 height 17
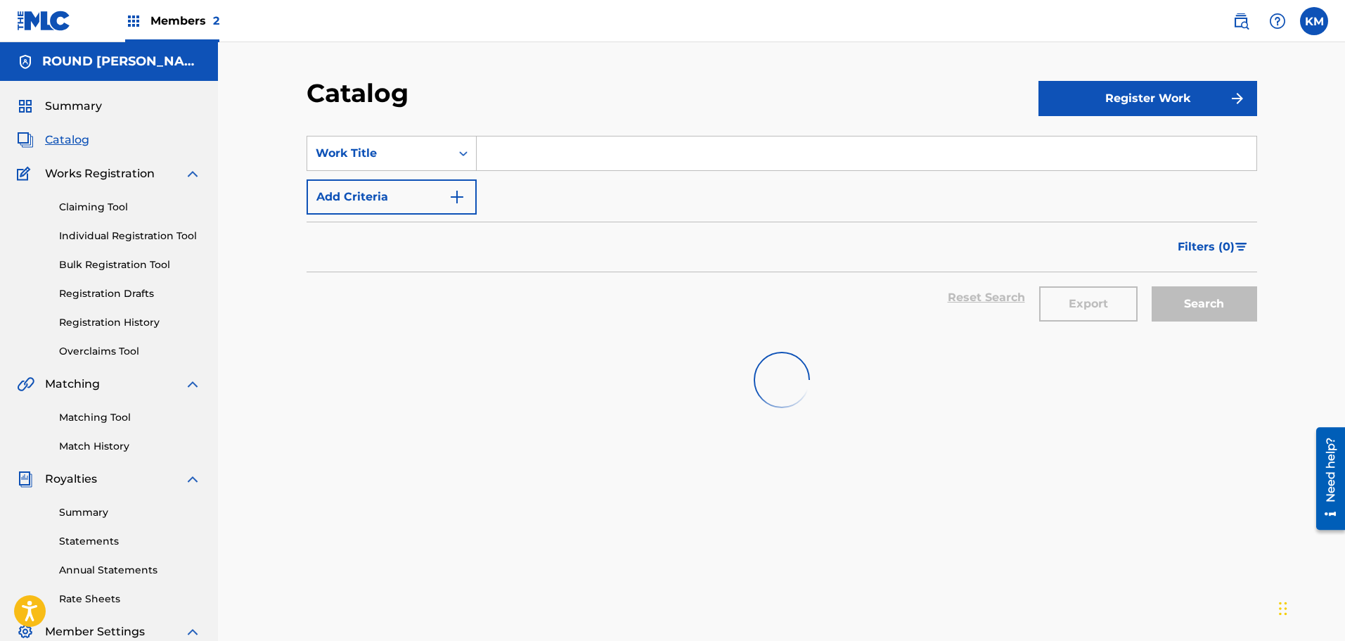
click at [150, 23] on span "Members 2" at bounding box center [184, 21] width 69 height 16
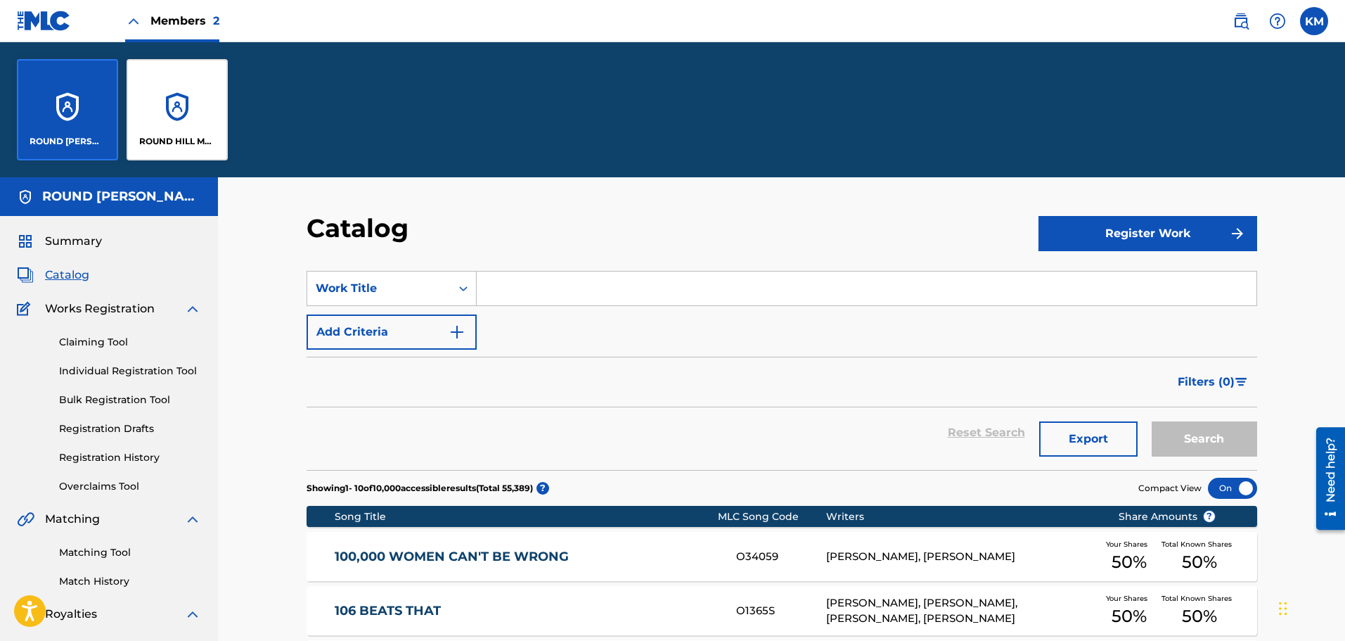
click at [151, 135] on p "ROUND HILL MUSIC" at bounding box center [177, 141] width 77 height 13
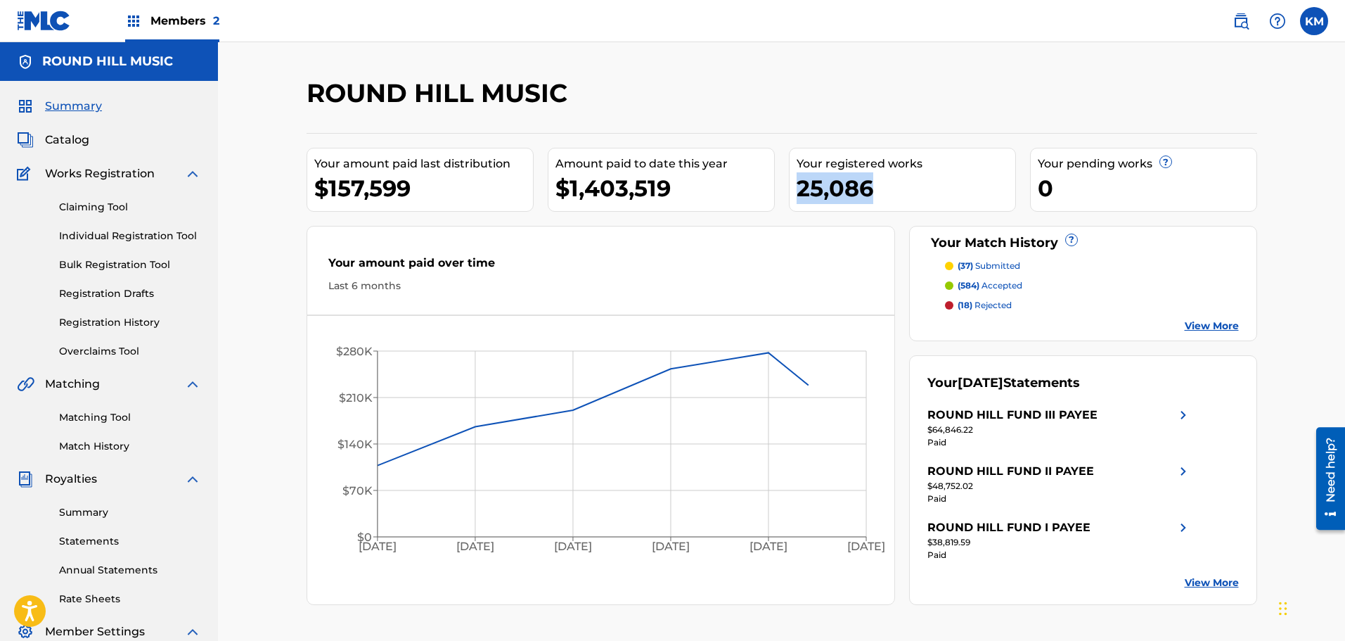
drag, startPoint x: 797, startPoint y: 188, endPoint x: 913, endPoint y: 192, distance: 116.1
click at [913, 192] on div "25,086" at bounding box center [906, 188] width 219 height 32
click at [1020, 196] on div "Your amount paid last distribution $157,599 Amount paid to date this year $1,40…" at bounding box center [782, 369] width 951 height 472
click at [110, 456] on div "Summary Catalog Works Registration Claiming Tool Individual Registration Tool B…" at bounding box center [109, 443] width 218 height 724
click at [111, 451] on link "Match History" at bounding box center [130, 446] width 142 height 15
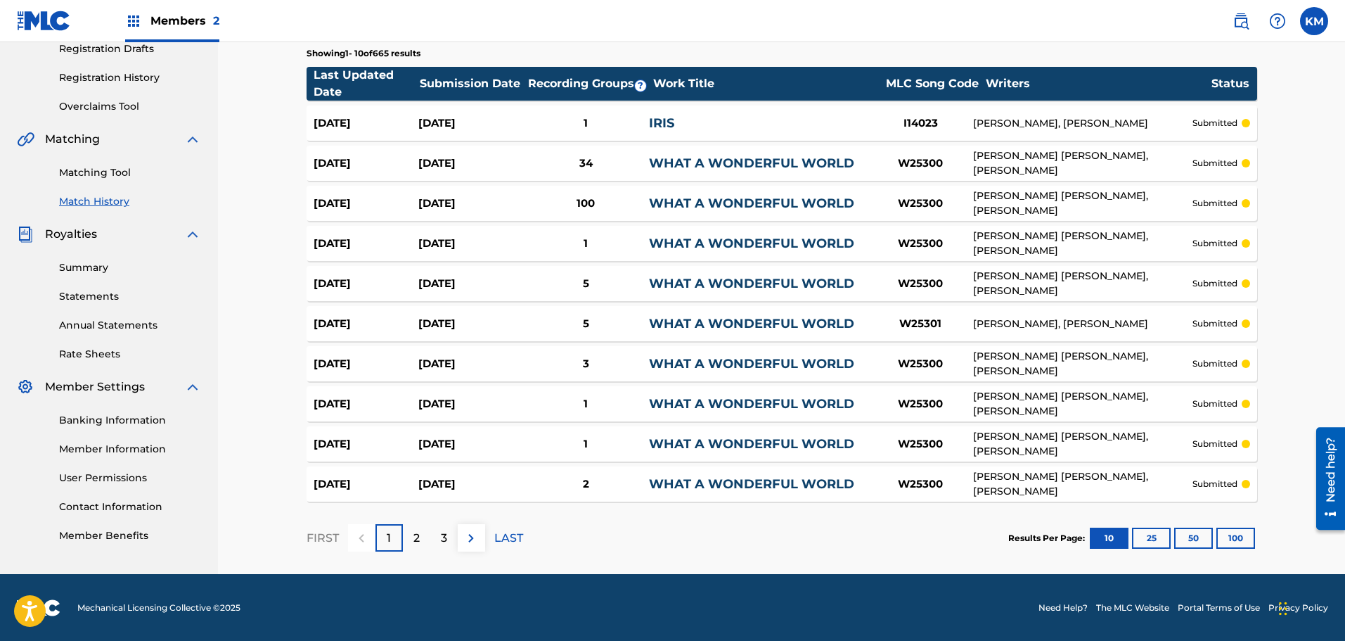
scroll to position [245, 0]
click at [424, 536] on div "2" at bounding box center [416, 536] width 27 height 27
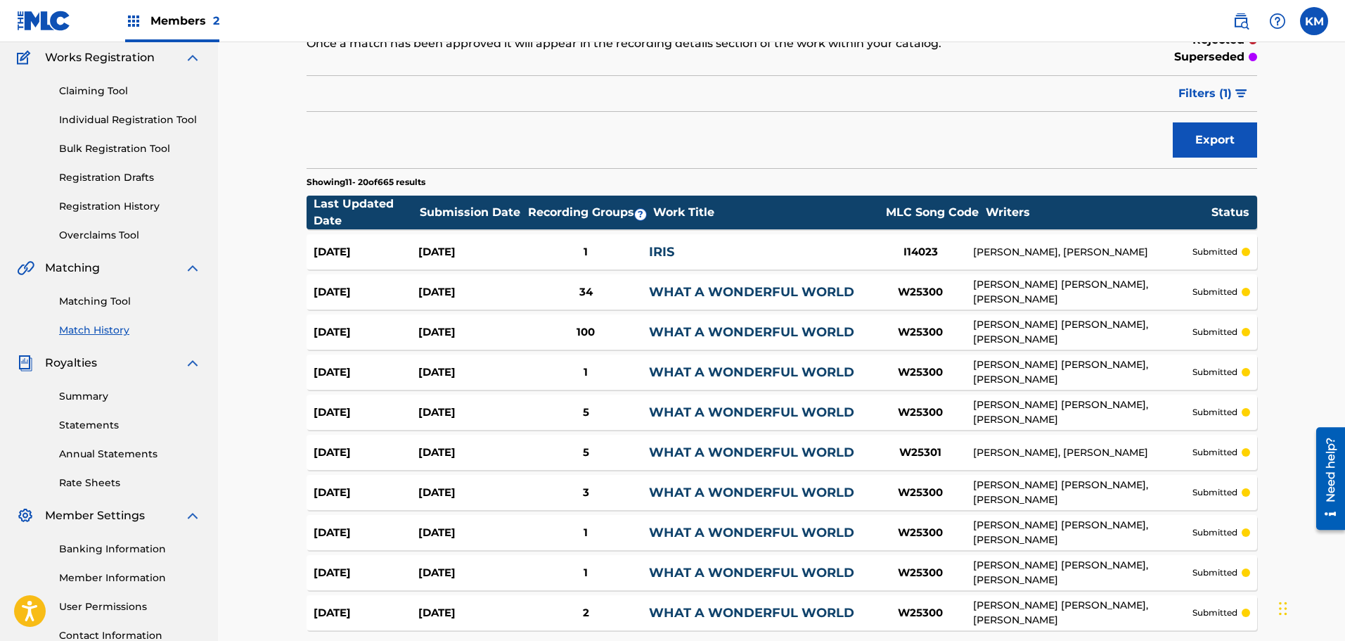
scroll to position [0, 0]
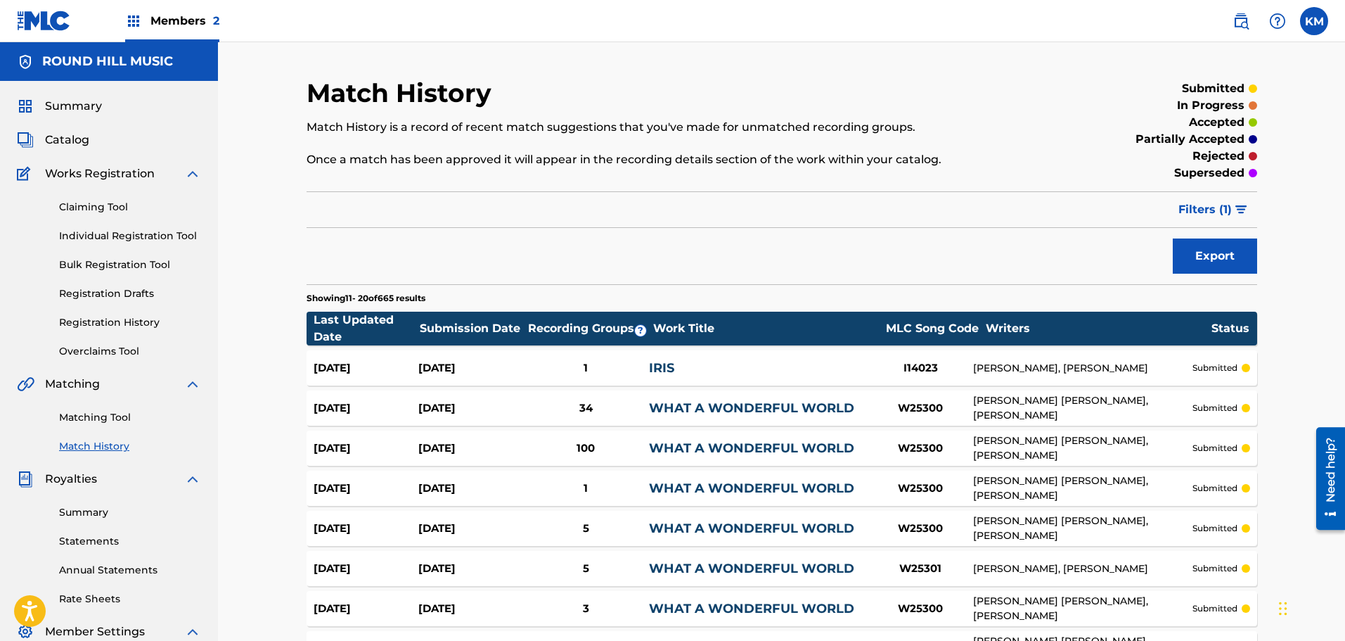
click at [82, 110] on span "Summary" at bounding box center [73, 106] width 57 height 17
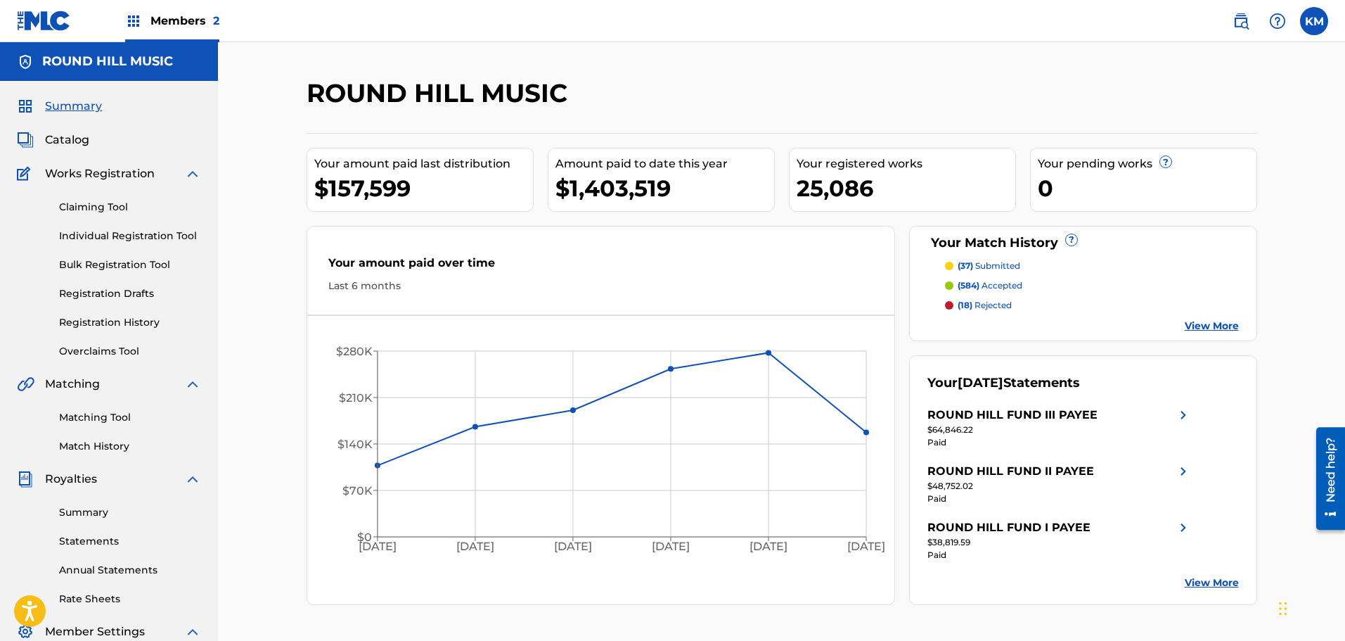
click at [74, 144] on span "Catalog" at bounding box center [67, 139] width 44 height 17
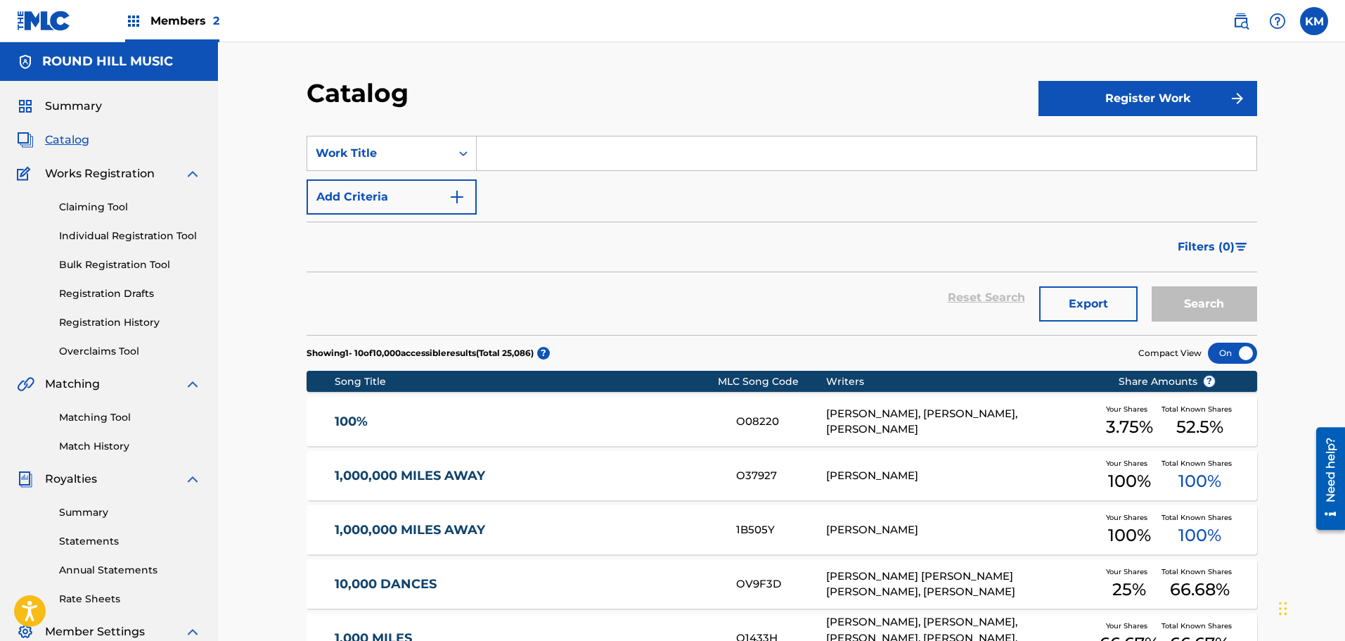
click at [171, 20] on span "Members 2" at bounding box center [184, 21] width 69 height 16
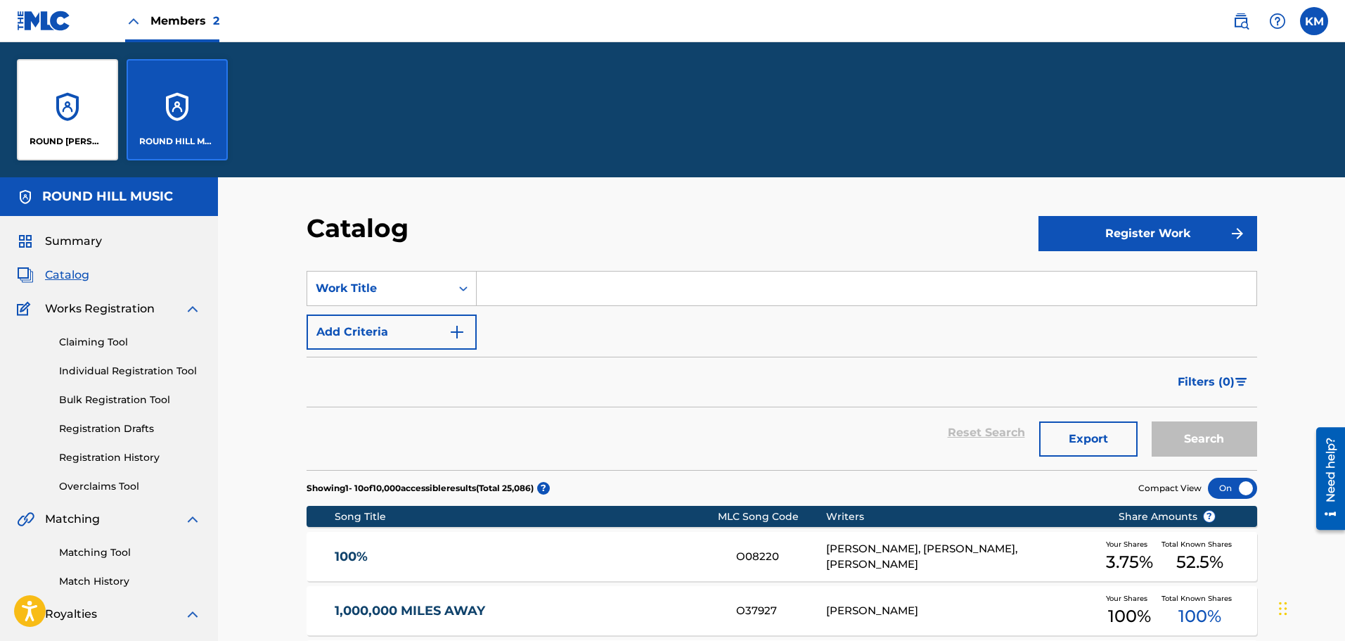
click at [191, 103] on div "ROUND HILL MUSIC" at bounding box center [177, 109] width 101 height 101
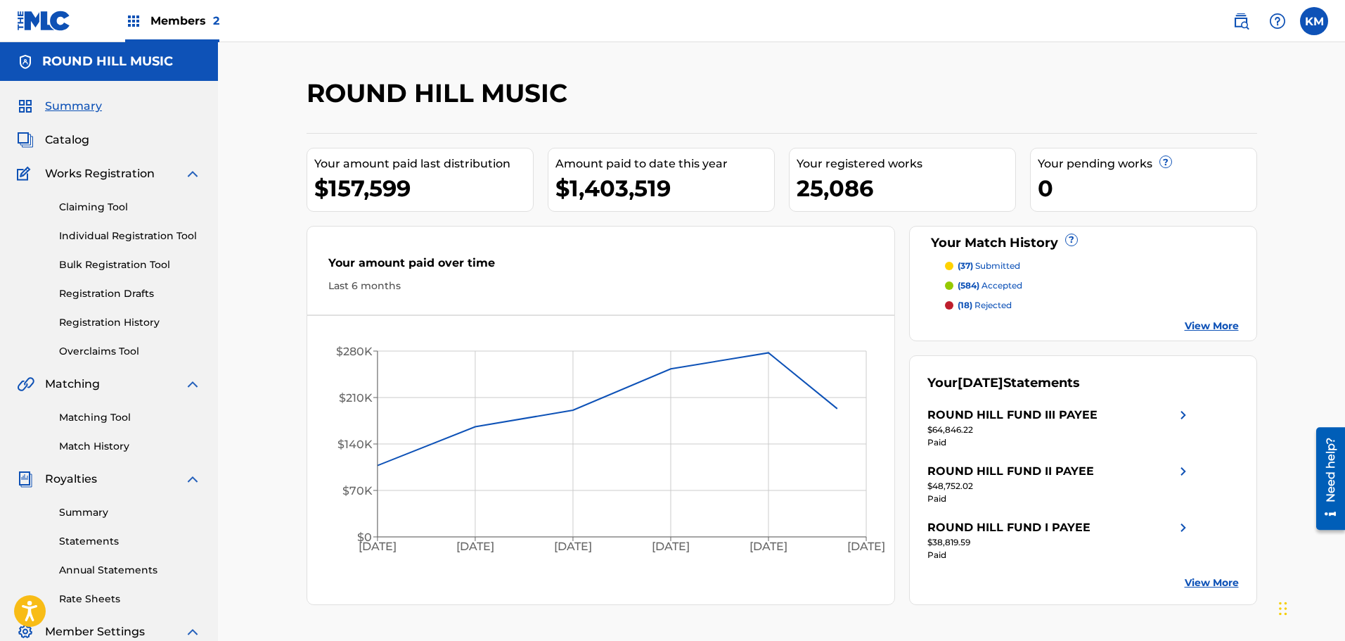
click at [67, 138] on span "Catalog" at bounding box center [67, 139] width 44 height 17
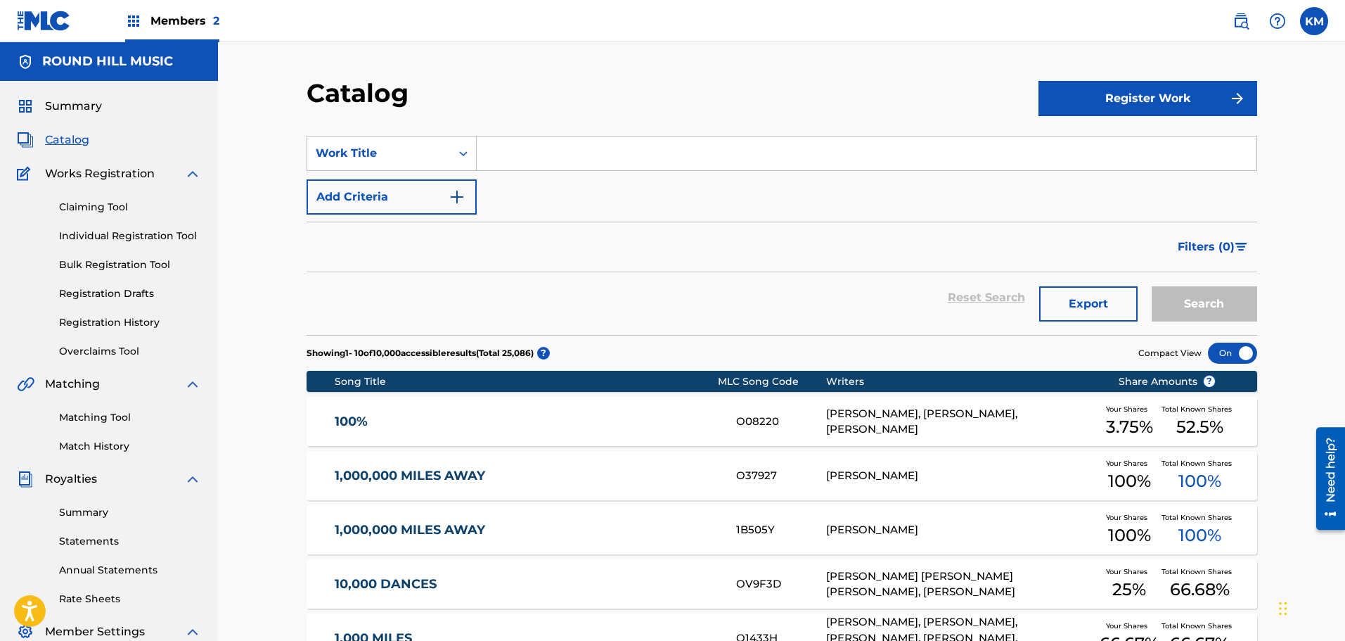
click at [553, 160] on input "Search Form" at bounding box center [867, 153] width 780 height 34
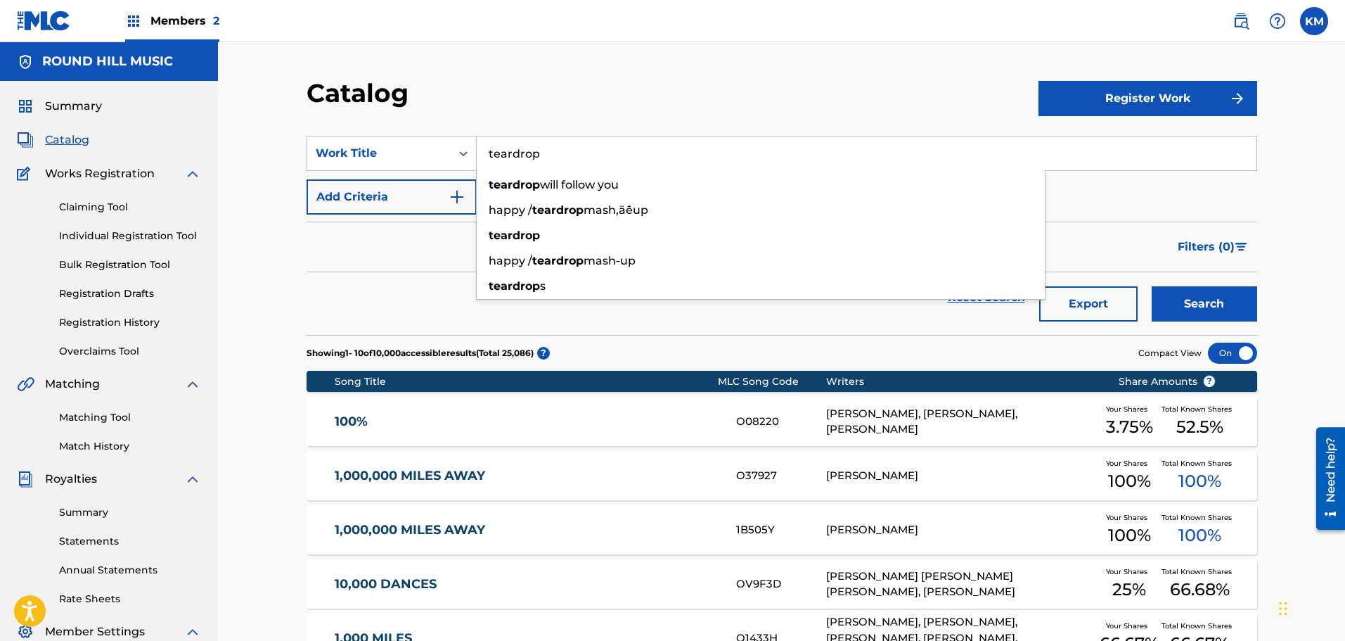
type input "teardrop"
click at [1152, 286] on button "Search" at bounding box center [1204, 303] width 105 height 35
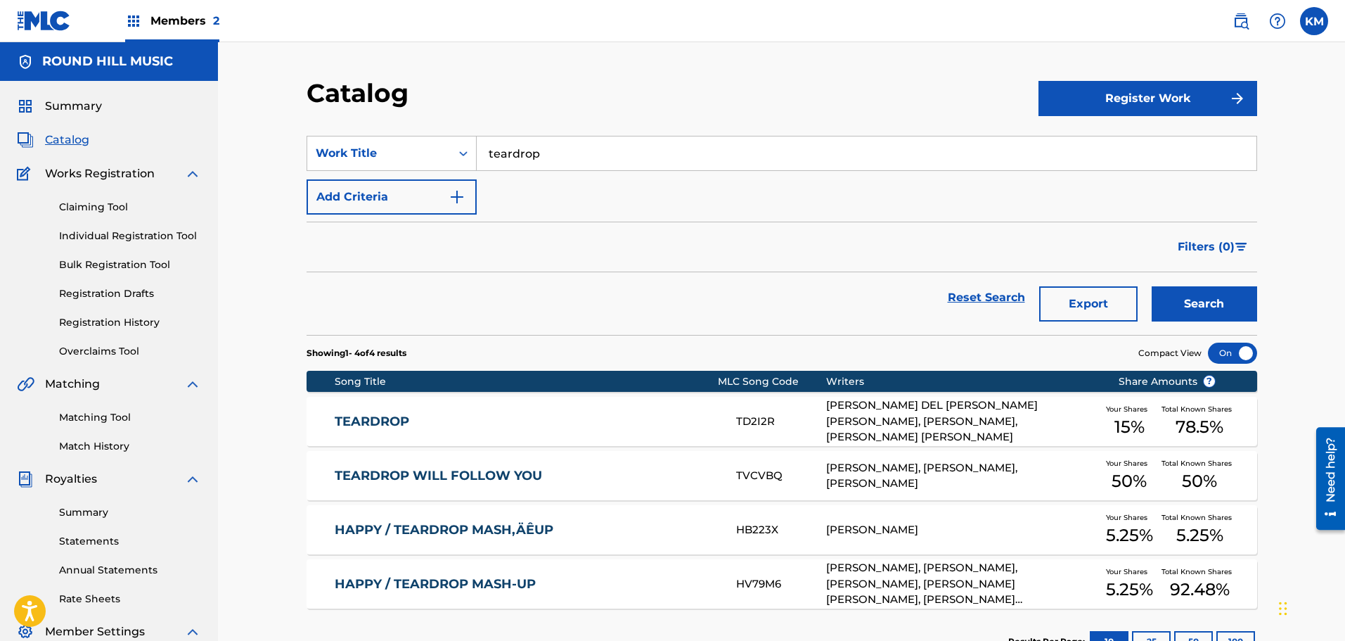
click at [926, 423] on div "[PERSON_NAME] DEL [PERSON_NAME] [PERSON_NAME], [PERSON_NAME], [PERSON_NAME] [PE…" at bounding box center [961, 421] width 271 height 48
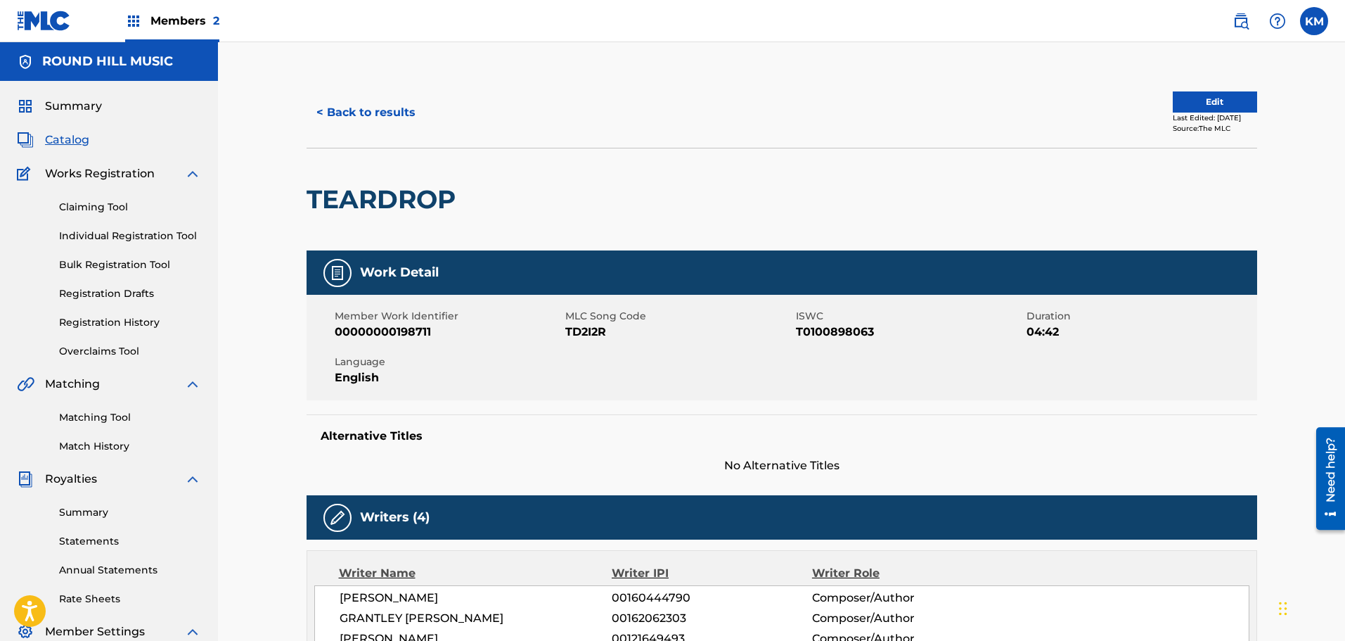
click at [387, 117] on button "< Back to results" at bounding box center [366, 112] width 119 height 35
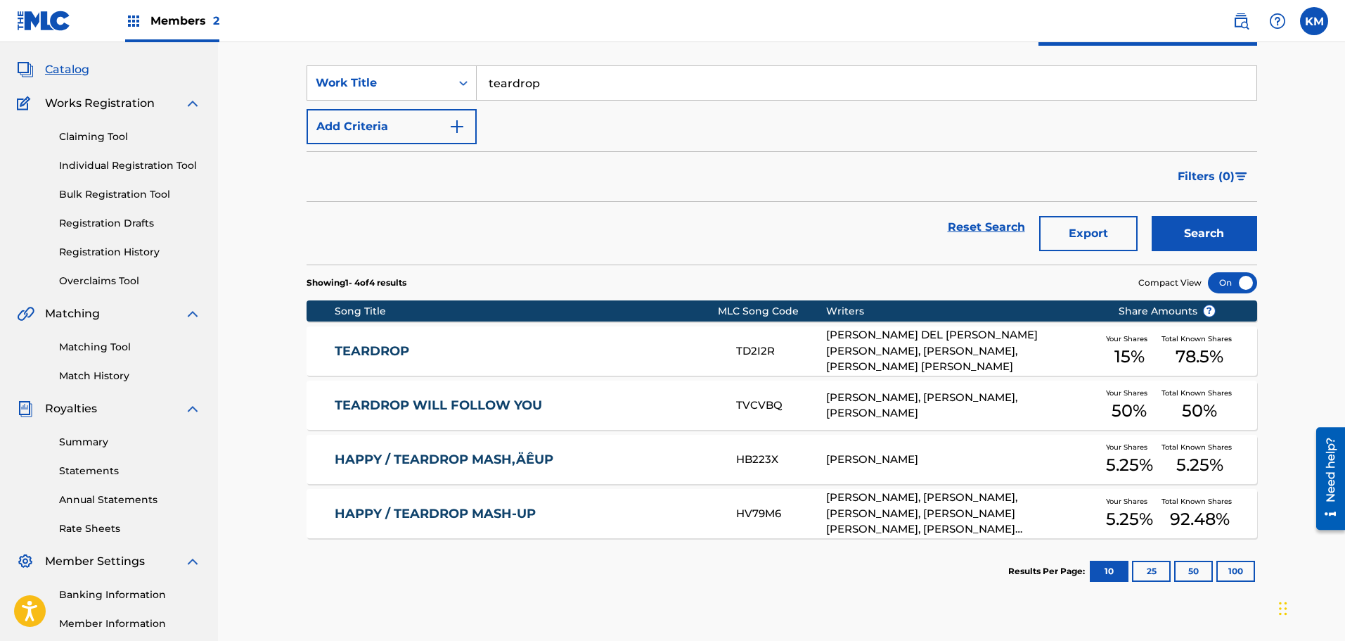
scroll to position [211, 0]
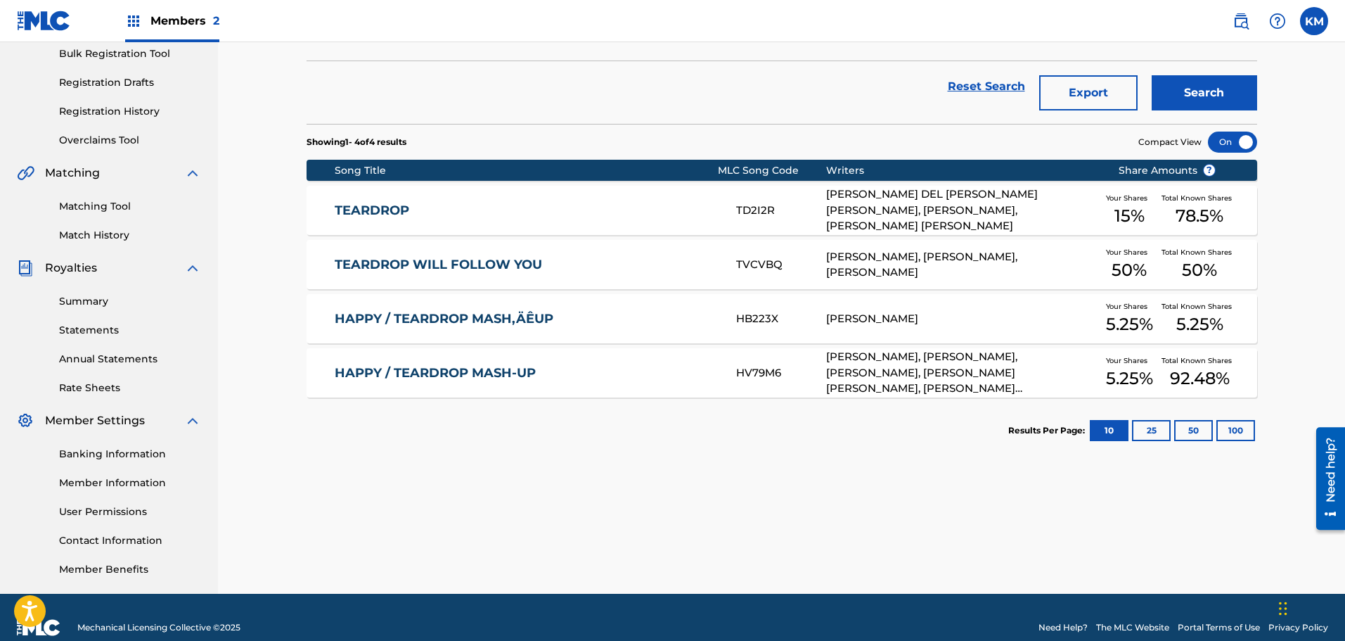
click at [620, 206] on link "TEARDROP" at bounding box center [526, 211] width 383 height 16
